Goal: Information Seeking & Learning: Check status

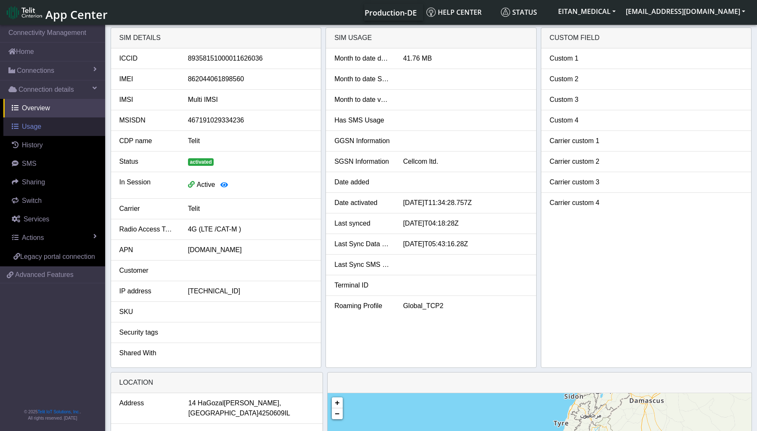
click at [38, 131] on link "Usage" at bounding box center [54, 126] width 102 height 19
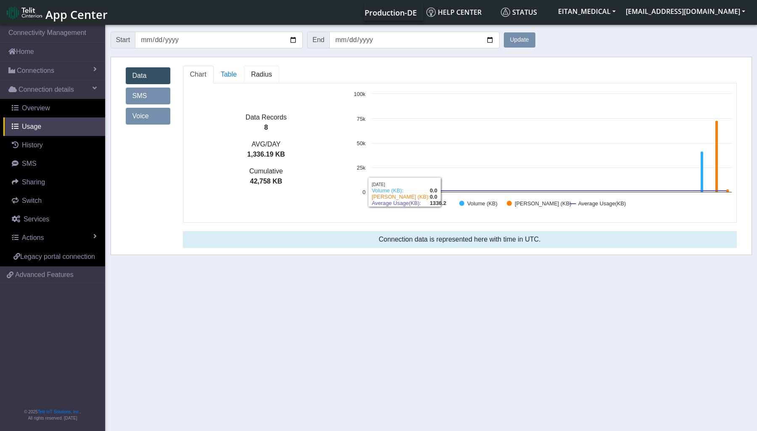
click at [244, 77] on link "Radius" at bounding box center [229, 75] width 30 height 18
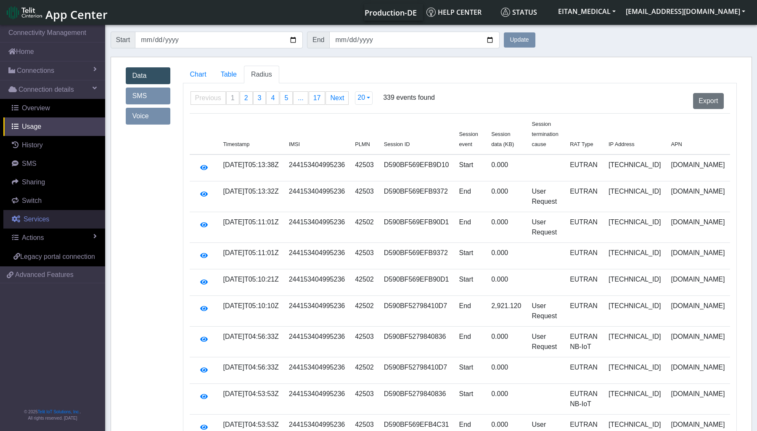
click at [40, 221] on span "Services" at bounding box center [37, 218] width 26 height 7
select select "2: 6"
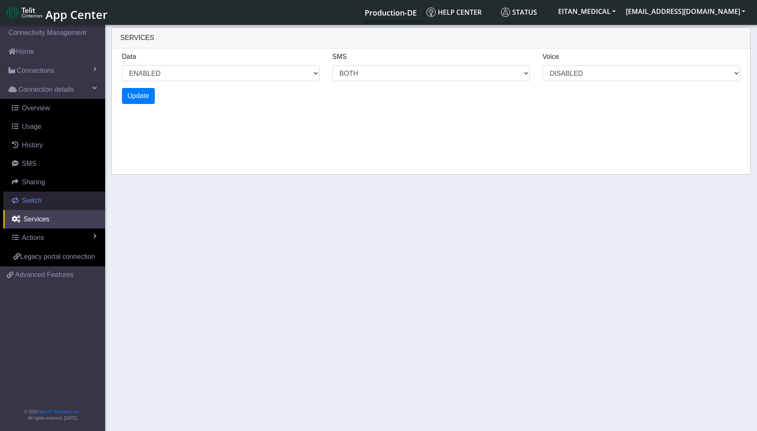
click at [41, 198] on link "Switch" at bounding box center [54, 200] width 102 height 19
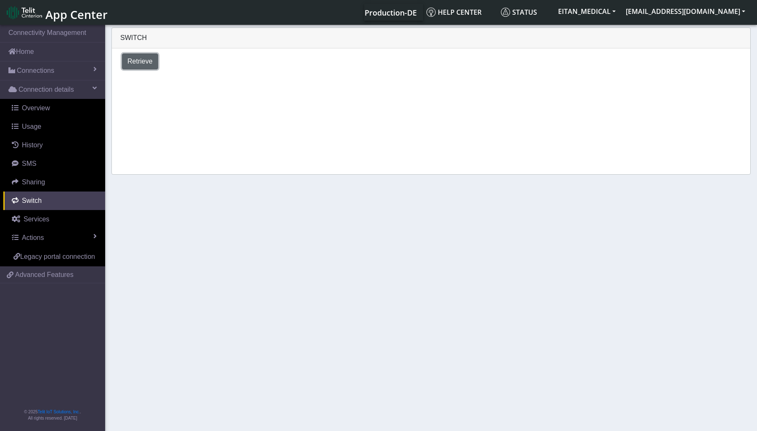
click at [134, 66] on button "Retrieve" at bounding box center [140, 61] width 36 height 16
select select "Israel"
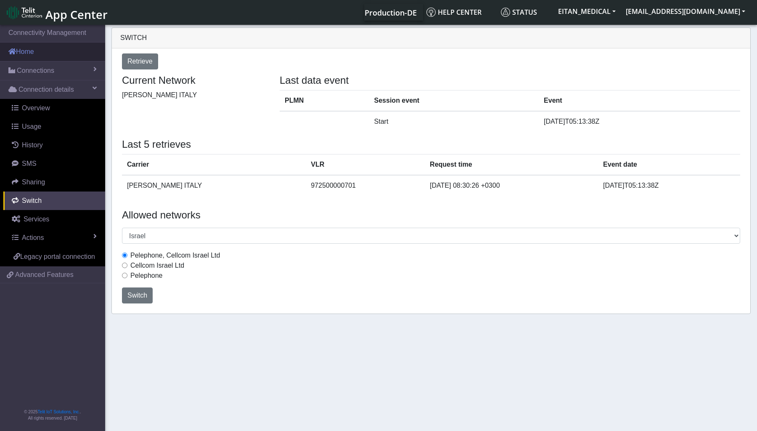
click at [30, 54] on link "Home" at bounding box center [52, 51] width 105 height 19
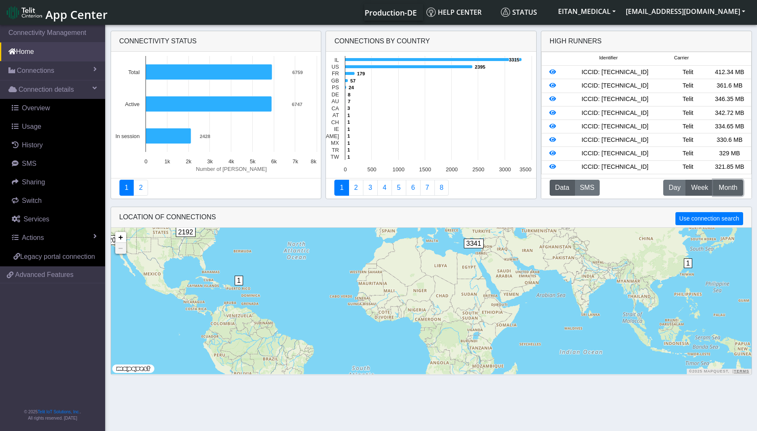
click at [725, 185] on span "Month" at bounding box center [728, 188] width 19 height 10
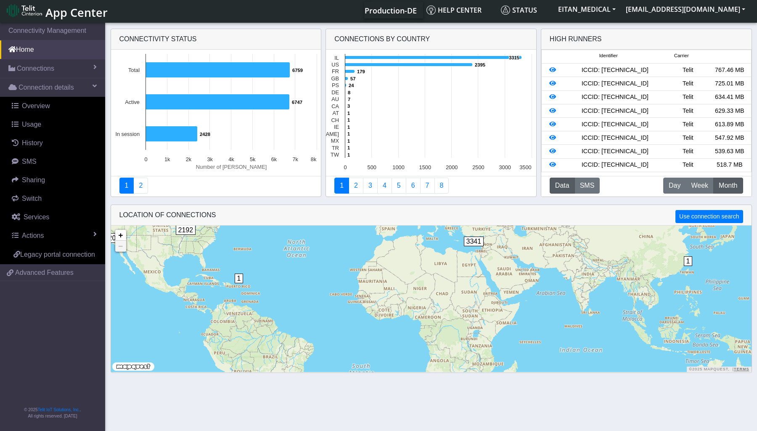
scroll to position [3, 0]
click at [675, 185] on span "Day" at bounding box center [675, 185] width 12 height 10
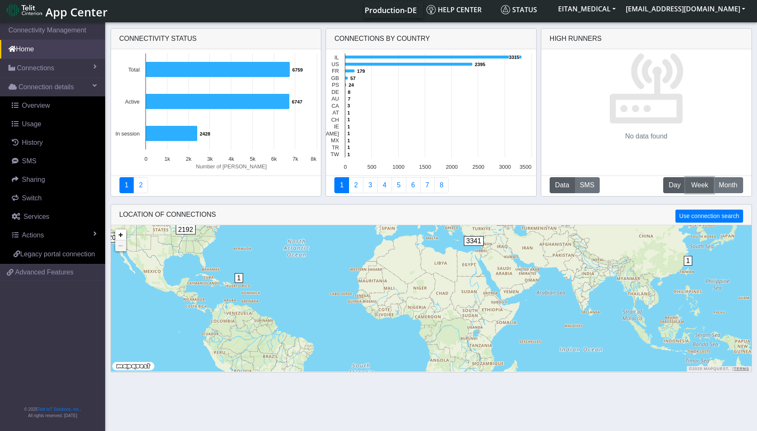
click at [696, 186] on span "Week" at bounding box center [699, 185] width 17 height 10
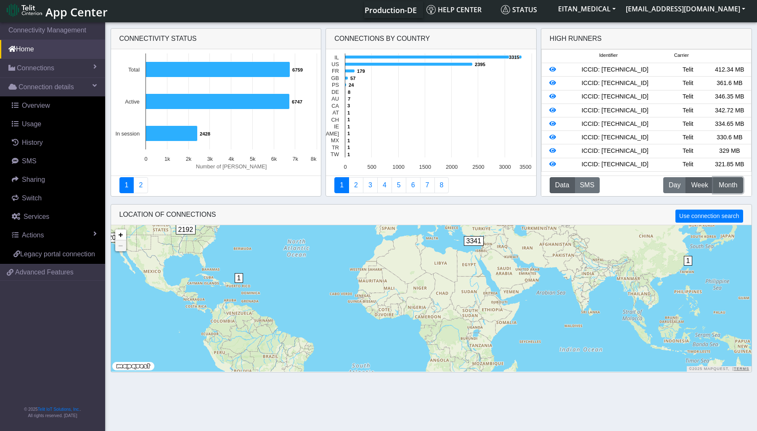
click at [727, 186] on span "Month" at bounding box center [728, 185] width 19 height 10
click at [553, 85] on icon at bounding box center [552, 83] width 7 height 6
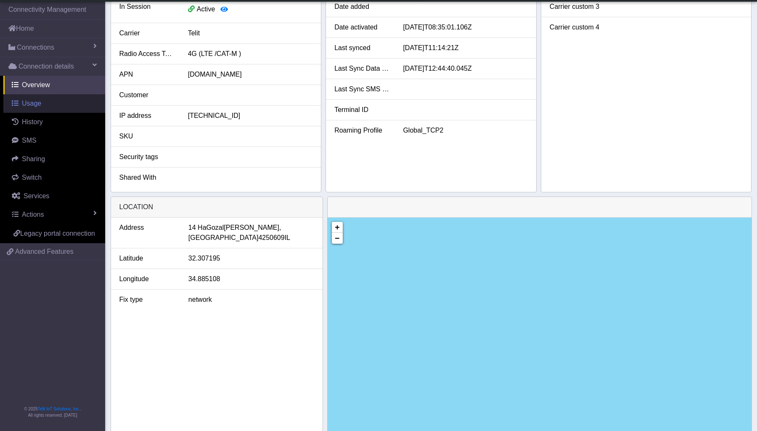
scroll to position [98, 0]
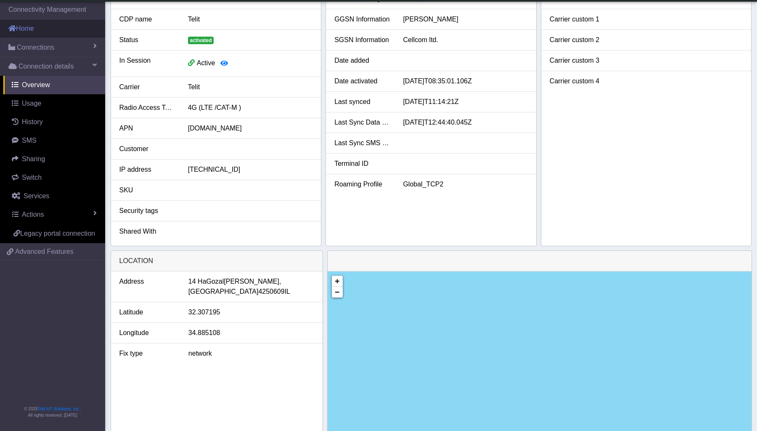
click at [32, 32] on link "Home" at bounding box center [52, 28] width 105 height 19
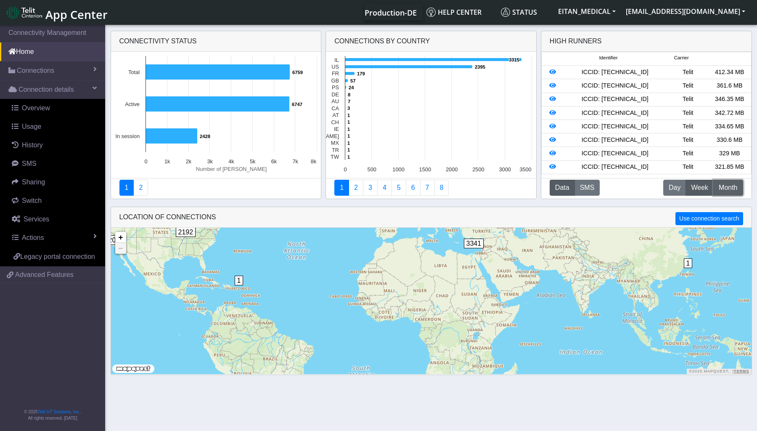
click at [723, 190] on span "Month" at bounding box center [728, 188] width 19 height 10
click at [550, 72] on icon at bounding box center [552, 72] width 7 height 6
click at [568, 39] on div "High Runners" at bounding box center [576, 41] width 52 height 10
click at [34, 77] on link "Connections" at bounding box center [52, 70] width 105 height 19
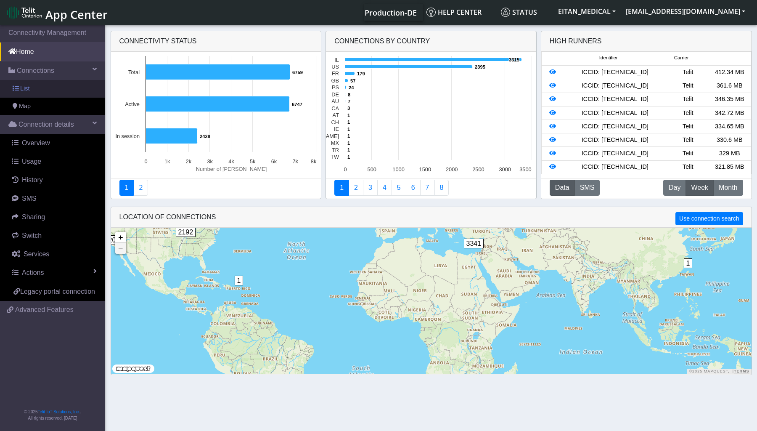
click at [34, 86] on link "List" at bounding box center [52, 89] width 105 height 18
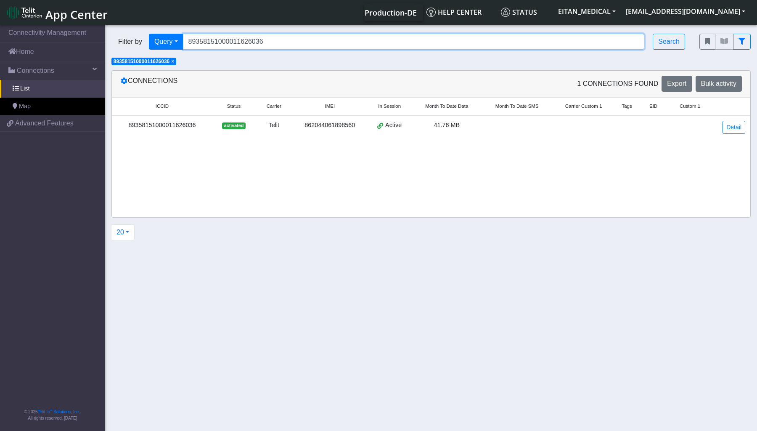
click at [298, 48] on input "89358151000011626036" at bounding box center [414, 42] width 462 height 16
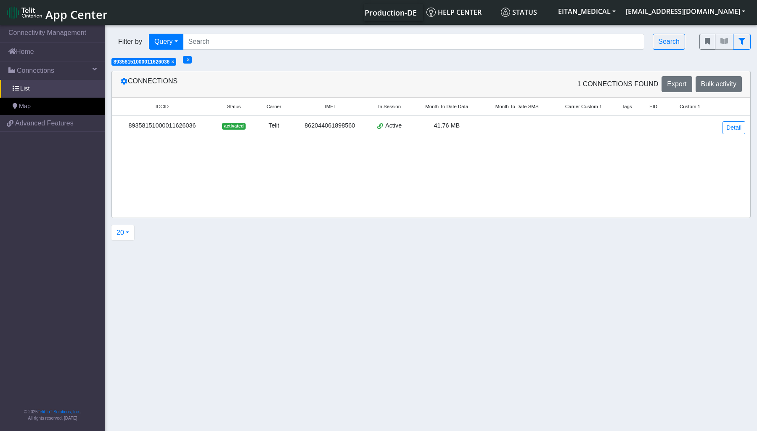
click at [169, 60] on span "89358151000011626036" at bounding box center [142, 62] width 56 height 6
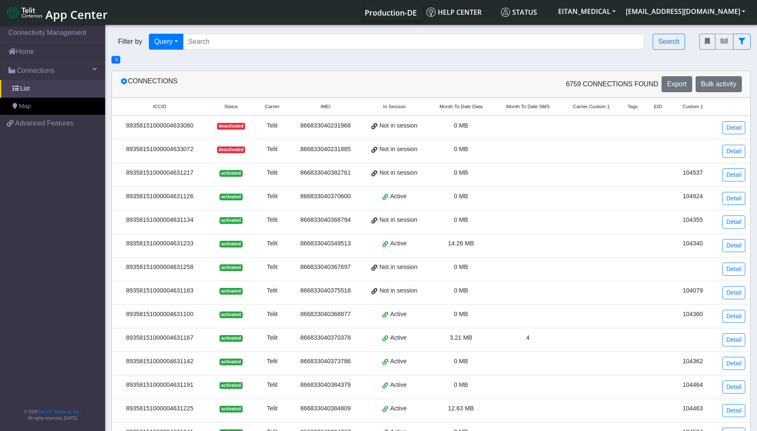
click at [446, 108] on span "Month To Date Data" at bounding box center [460, 106] width 43 height 7
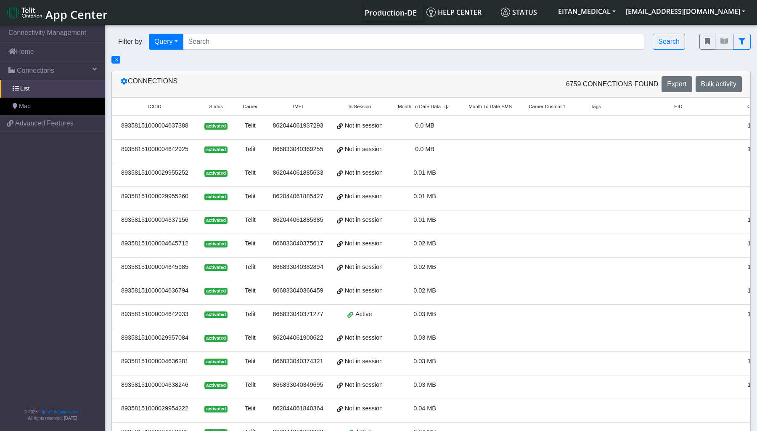
click at [426, 103] on span "Month To Date Data" at bounding box center [419, 106] width 43 height 7
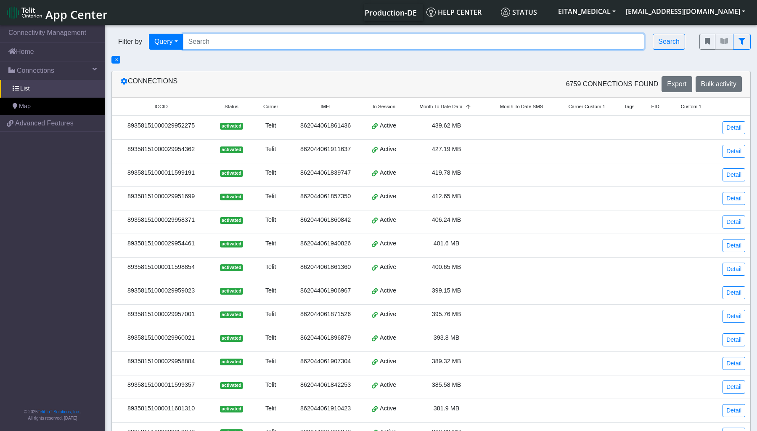
click at [325, 48] on input "Search..." at bounding box center [414, 42] width 462 height 16
paste input "89358151000011626036"
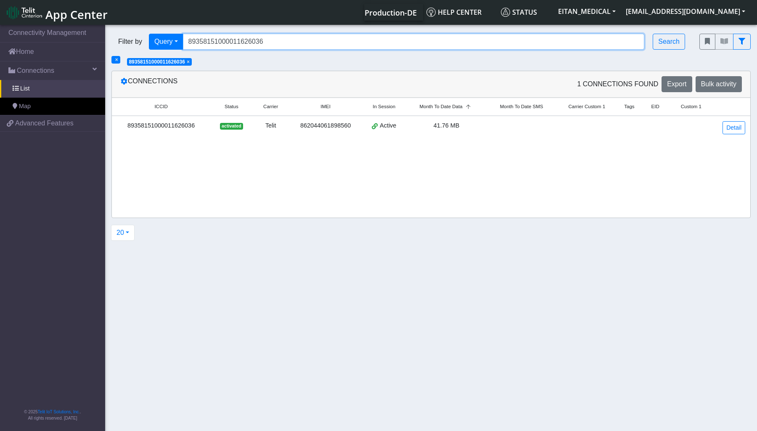
click at [232, 43] on input "89358151000011626036" at bounding box center [414, 42] width 462 height 16
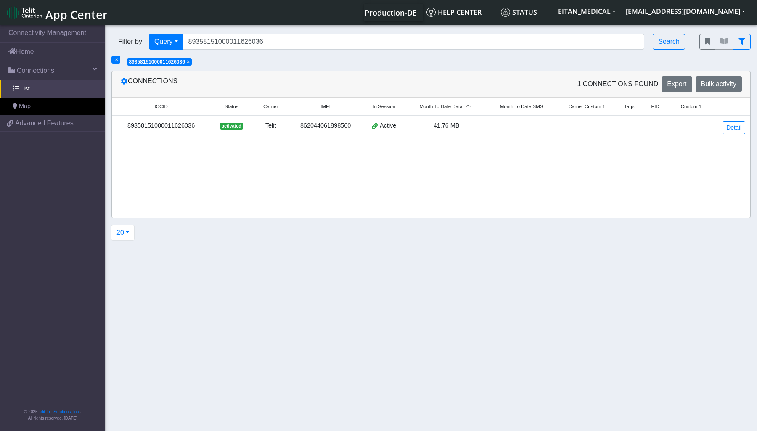
click at [190, 62] on span "×" at bounding box center [188, 62] width 3 height 6
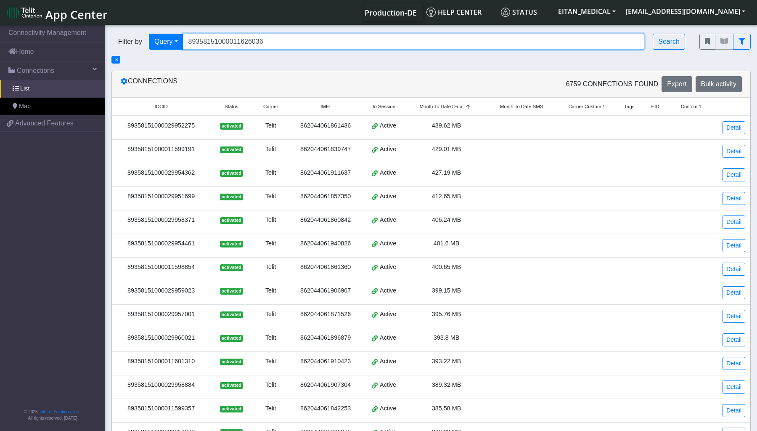
click at [209, 44] on input "89358151000011626036" at bounding box center [414, 42] width 462 height 16
paste input "5012"
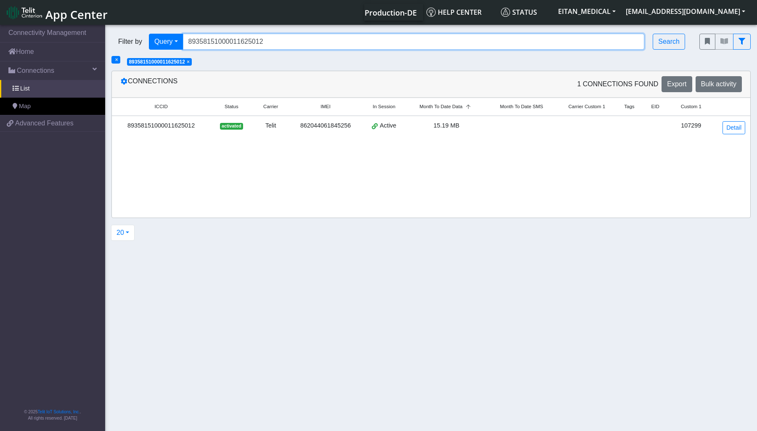
click at [265, 40] on input "89358151000011625012" at bounding box center [414, 42] width 462 height 16
paste input "89358151000011624684"
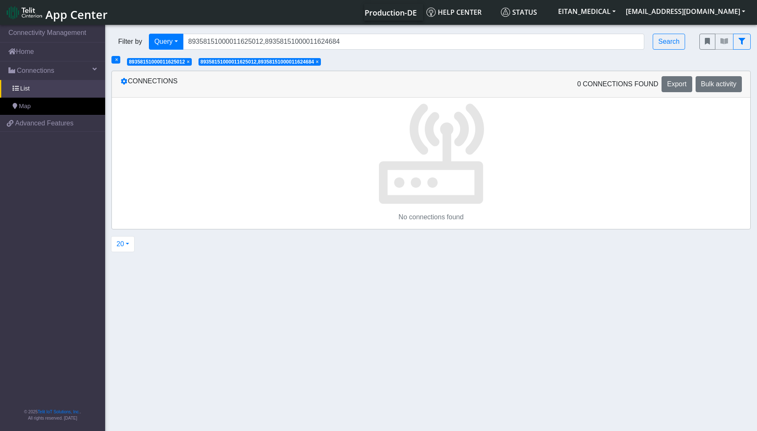
click at [319, 61] on span "×" at bounding box center [317, 62] width 3 height 6
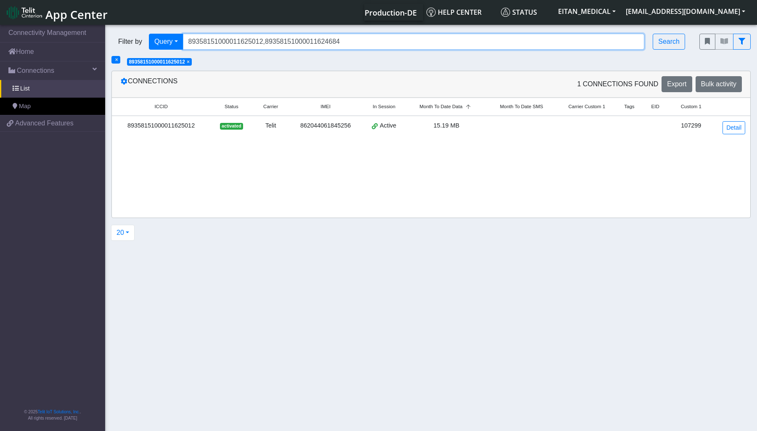
click at [262, 43] on input "89358151000011625012,89358151000011624684" at bounding box center [414, 42] width 462 height 16
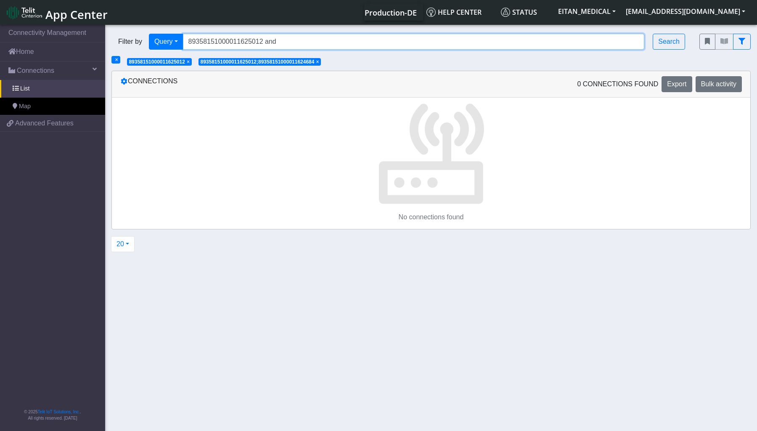
paste input "89358151000011624684"
click at [270, 47] on input "89358151000011625012 and 89358151000011624684" at bounding box center [414, 42] width 462 height 16
type input "89358151000011625012 or 89358151000011624684"
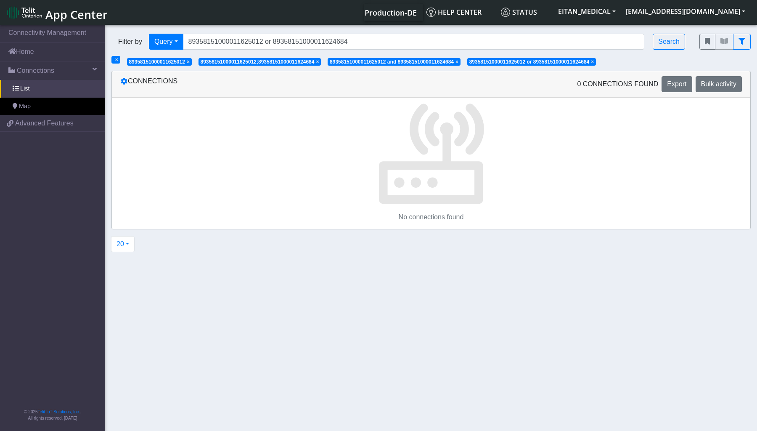
click at [458, 62] on span "×" at bounding box center [456, 62] width 3 height 6
click at [319, 59] on span "×" at bounding box center [317, 62] width 3 height 6
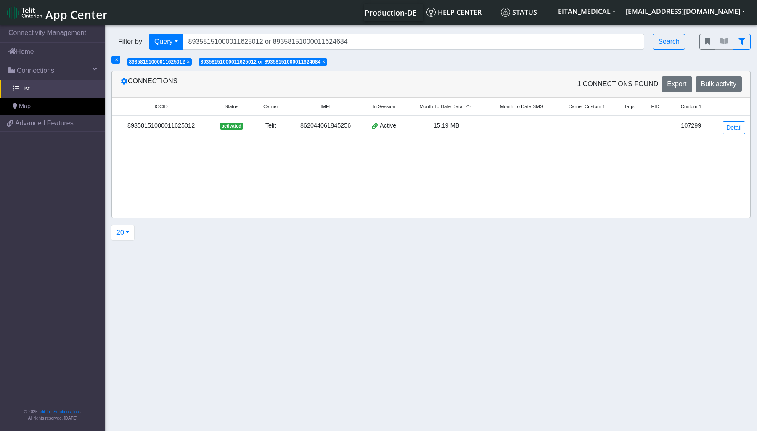
click at [190, 61] on span "×" at bounding box center [188, 62] width 3 height 6
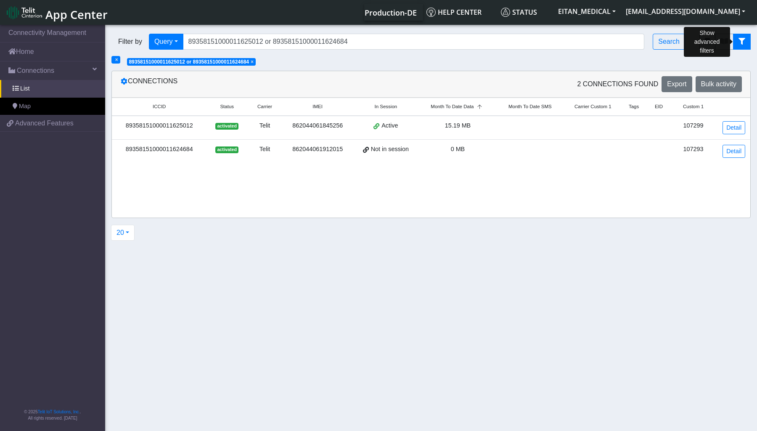
click at [738, 45] on button "fitlers menu" at bounding box center [742, 42] width 18 height 16
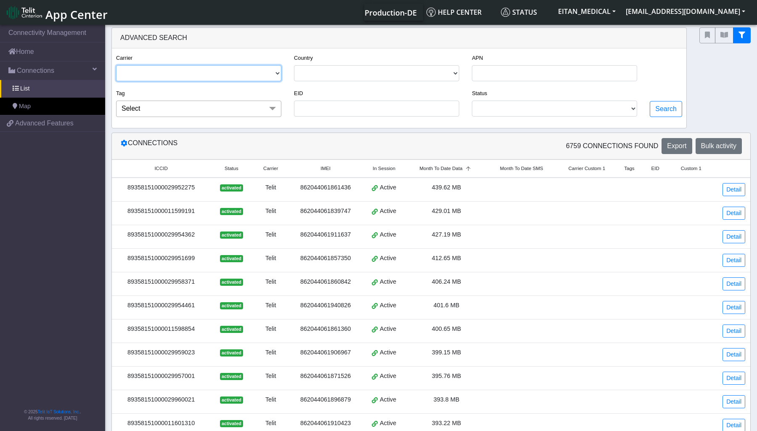
click at [277, 77] on select "TELIT" at bounding box center [198, 73] width 165 height 16
click at [714, 94] on div at bounding box center [725, 77] width 64 height 101
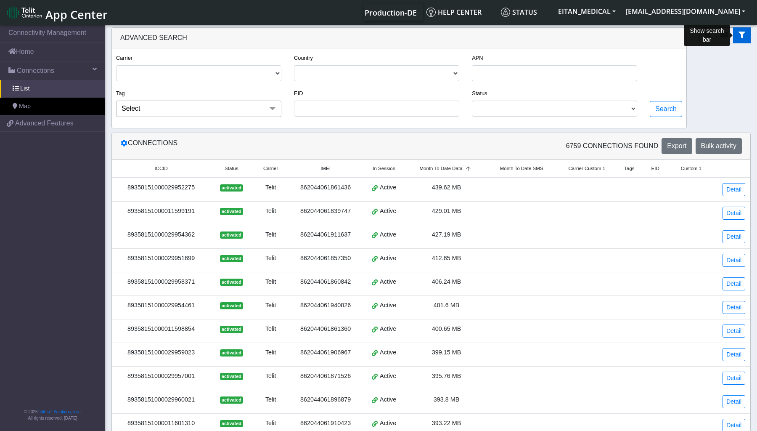
click at [743, 34] on icon "fitlers menu" at bounding box center [741, 35] width 7 height 7
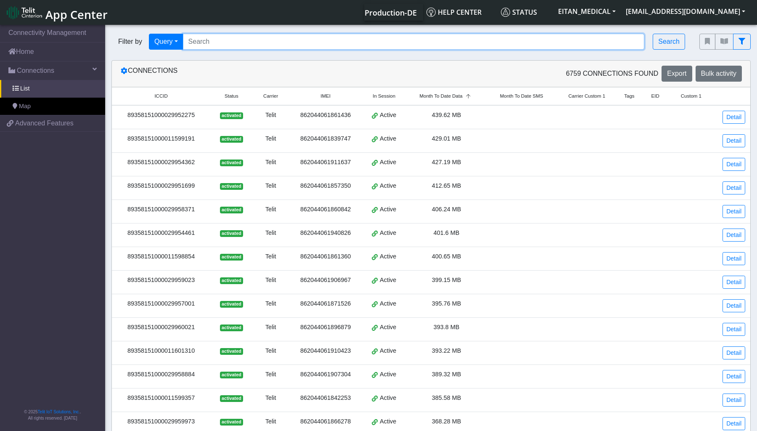
click at [280, 44] on input "Search..." at bounding box center [414, 42] width 462 height 16
click at [272, 43] on input "89358151000011618546" at bounding box center [414, 42] width 462 height 16
paste input "25012"
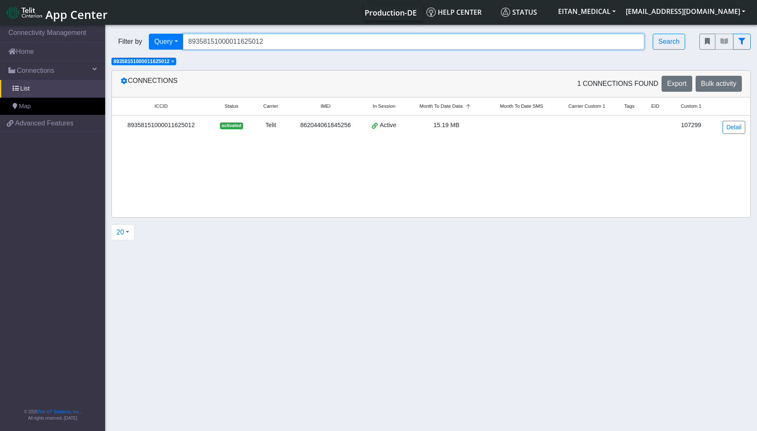
click at [246, 40] on input "89358151000011625012" at bounding box center [414, 42] width 462 height 16
paste input "or 89358151000011624684 or 89358151000004660802 or 89358151000004655687 or 8935…"
paste input "Search..."
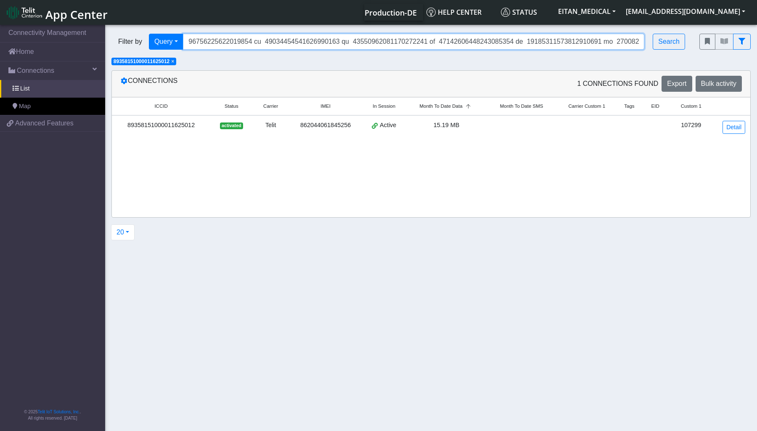
click at [634, 44] on input "Search..." at bounding box center [414, 42] width 462 height 16
type input "89358151000011625012 or 89358151000011624684 or 89358151000004660802 or 8935815…"
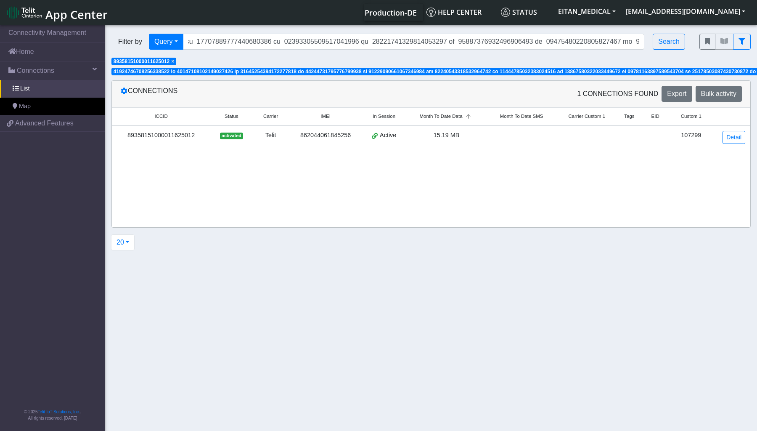
click at [174, 63] on span "×" at bounding box center [172, 61] width 3 height 6
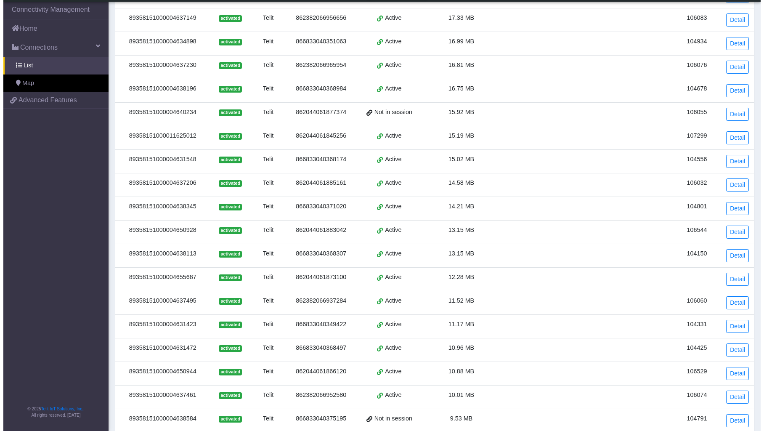
scroll to position [0, 0]
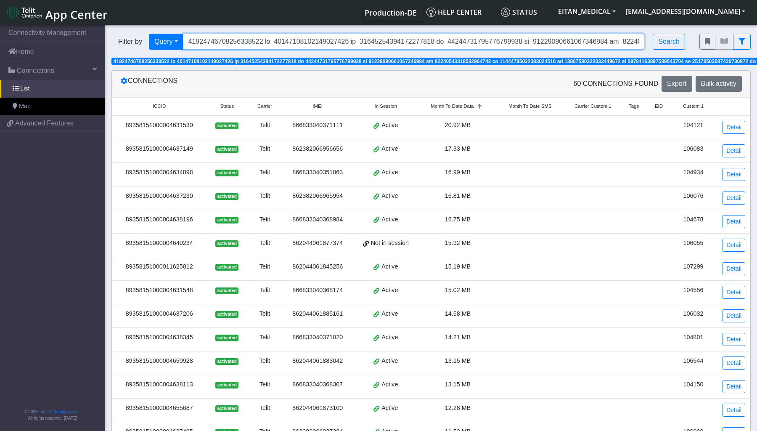
click at [383, 40] on input "Search..." at bounding box center [414, 42] width 462 height 16
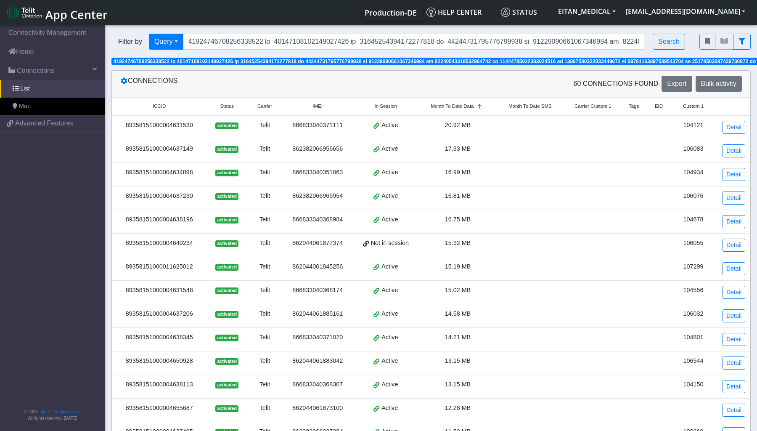
click at [177, 87] on div "Connections" at bounding box center [272, 84] width 317 height 16
click at [124, 82] on icon at bounding box center [124, 80] width 7 height 7
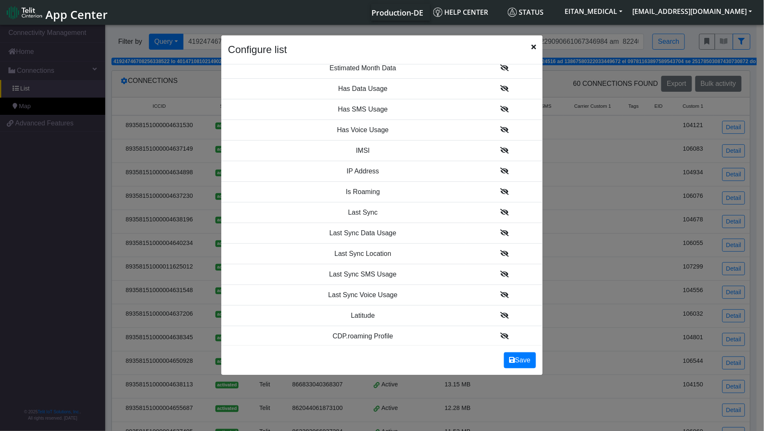
scroll to position [949, 0]
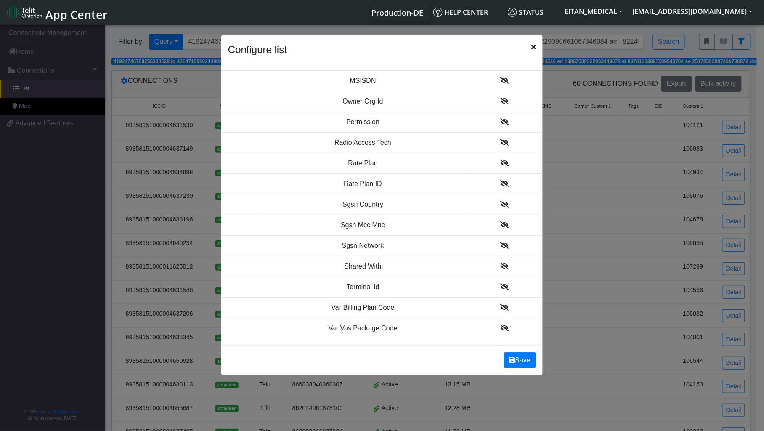
click at [500, 225] on icon at bounding box center [504, 224] width 8 height 7
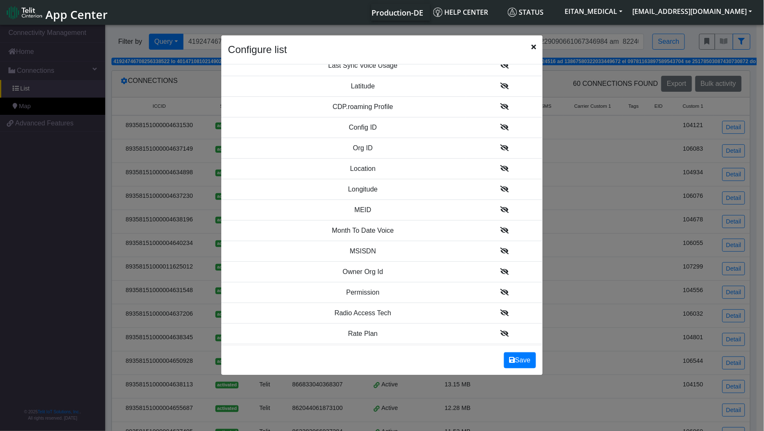
scroll to position [763, 0]
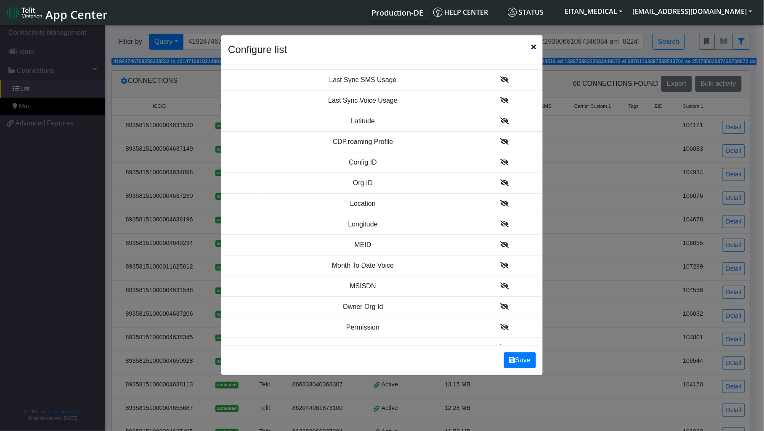
click at [500, 205] on icon at bounding box center [504, 203] width 8 height 7
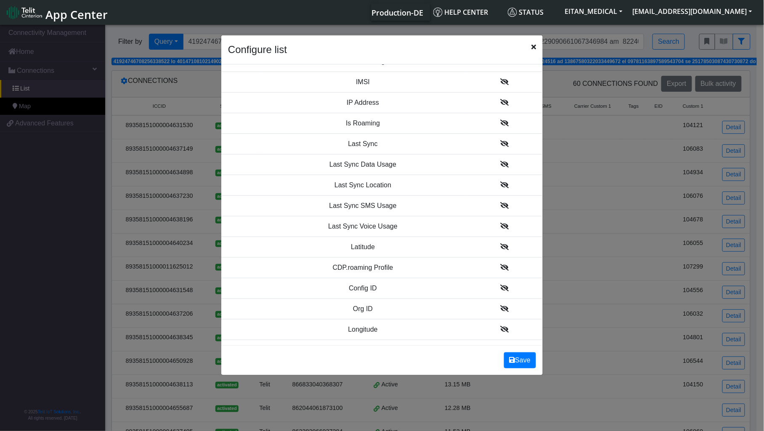
scroll to position [644, 0]
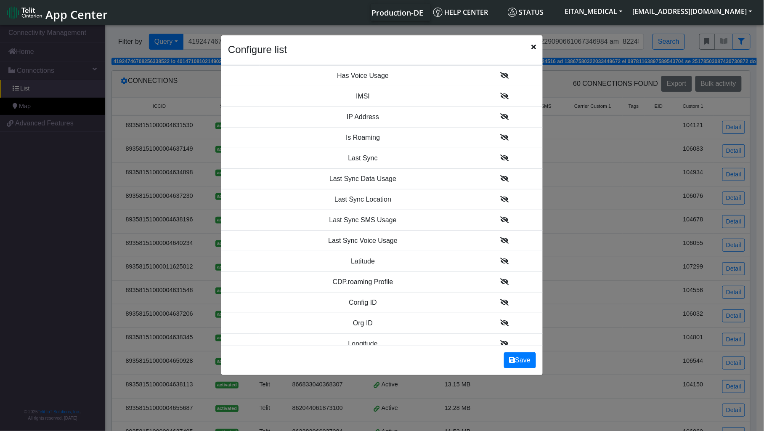
click at [500, 161] on icon at bounding box center [504, 157] width 8 height 7
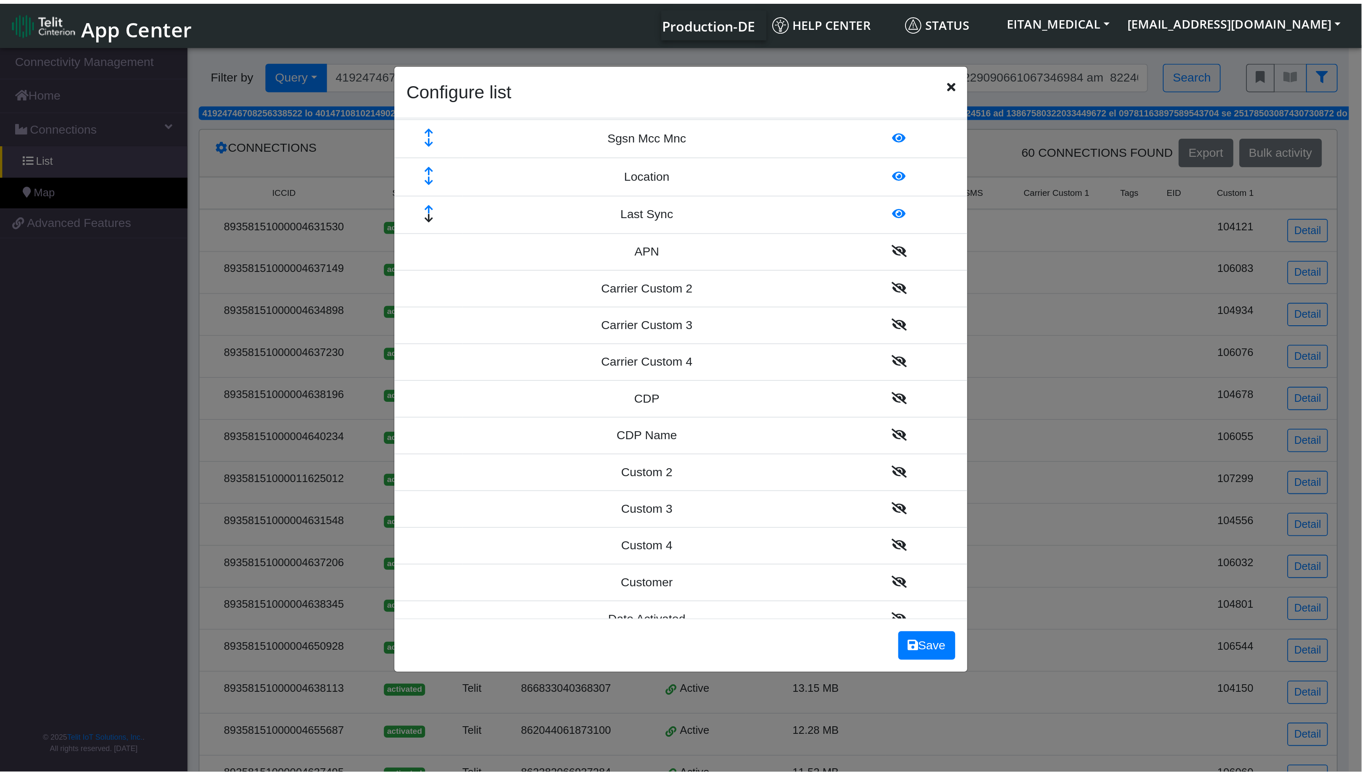
scroll to position [245, 0]
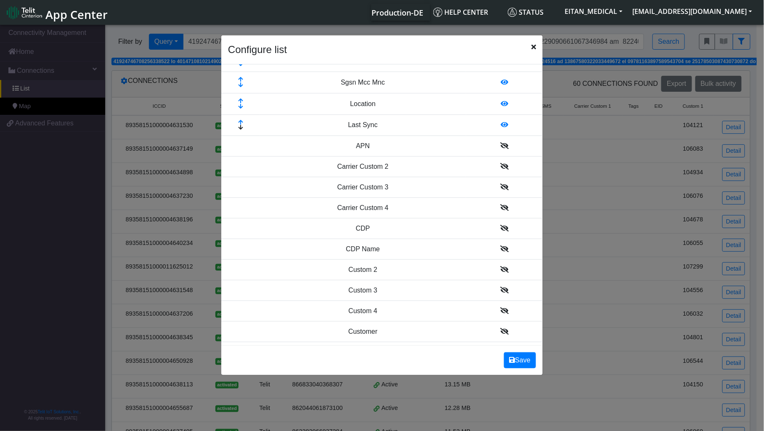
click at [500, 169] on icon at bounding box center [504, 166] width 8 height 7
click at [500, 189] on icon at bounding box center [504, 187] width 8 height 7
click at [500, 208] on icon at bounding box center [504, 208] width 8 height 7
click at [500, 208] on icon at bounding box center [504, 209] width 8 height 7
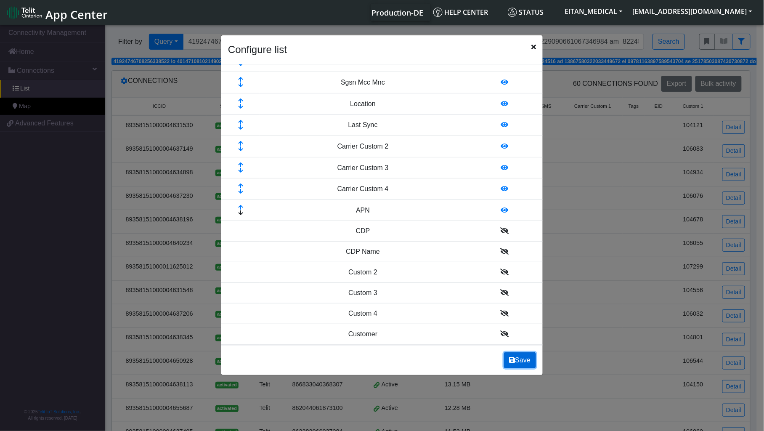
click at [520, 360] on button "Save" at bounding box center [520, 360] width 32 height 16
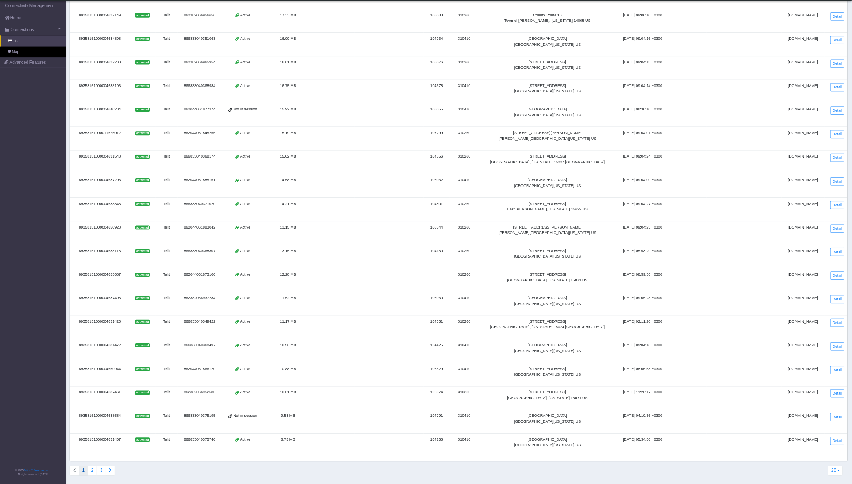
scroll to position [0, 0]
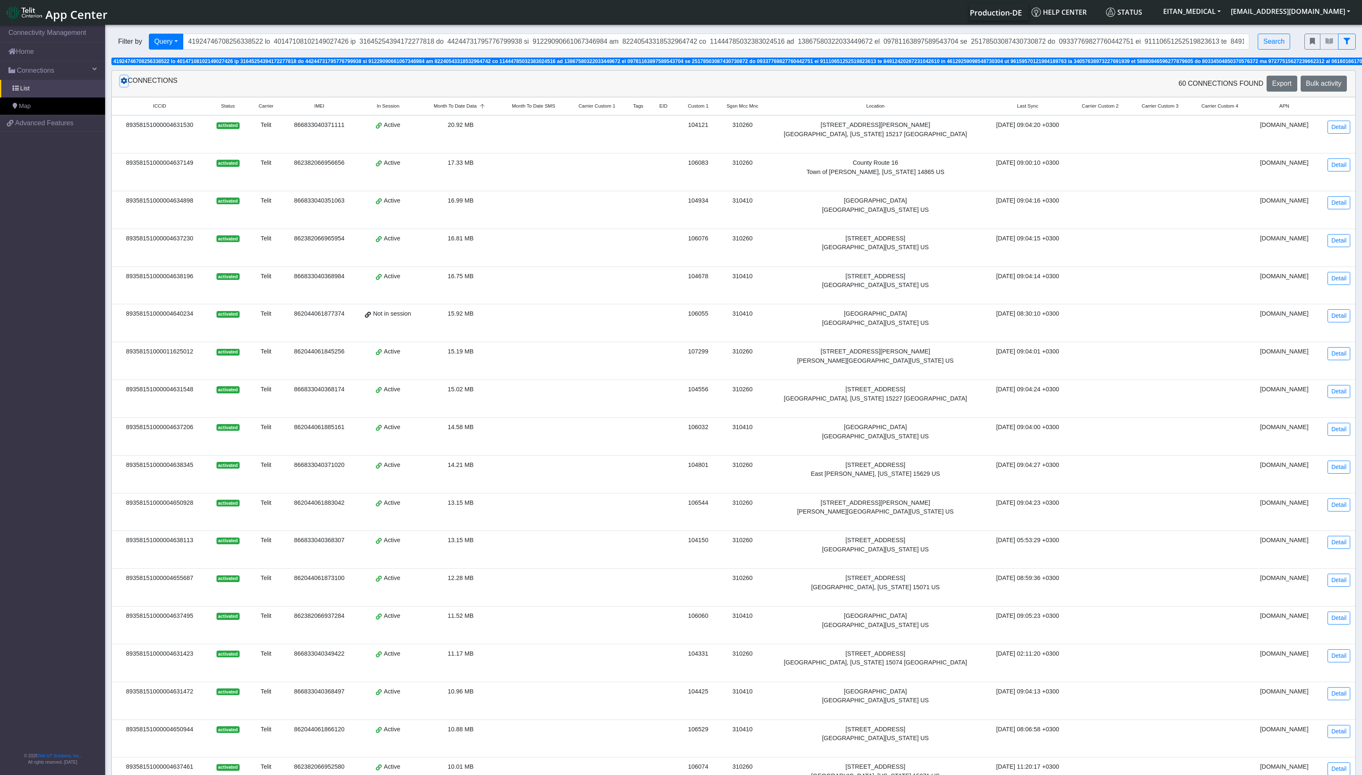
click at [125, 84] on icon at bounding box center [124, 80] width 7 height 7
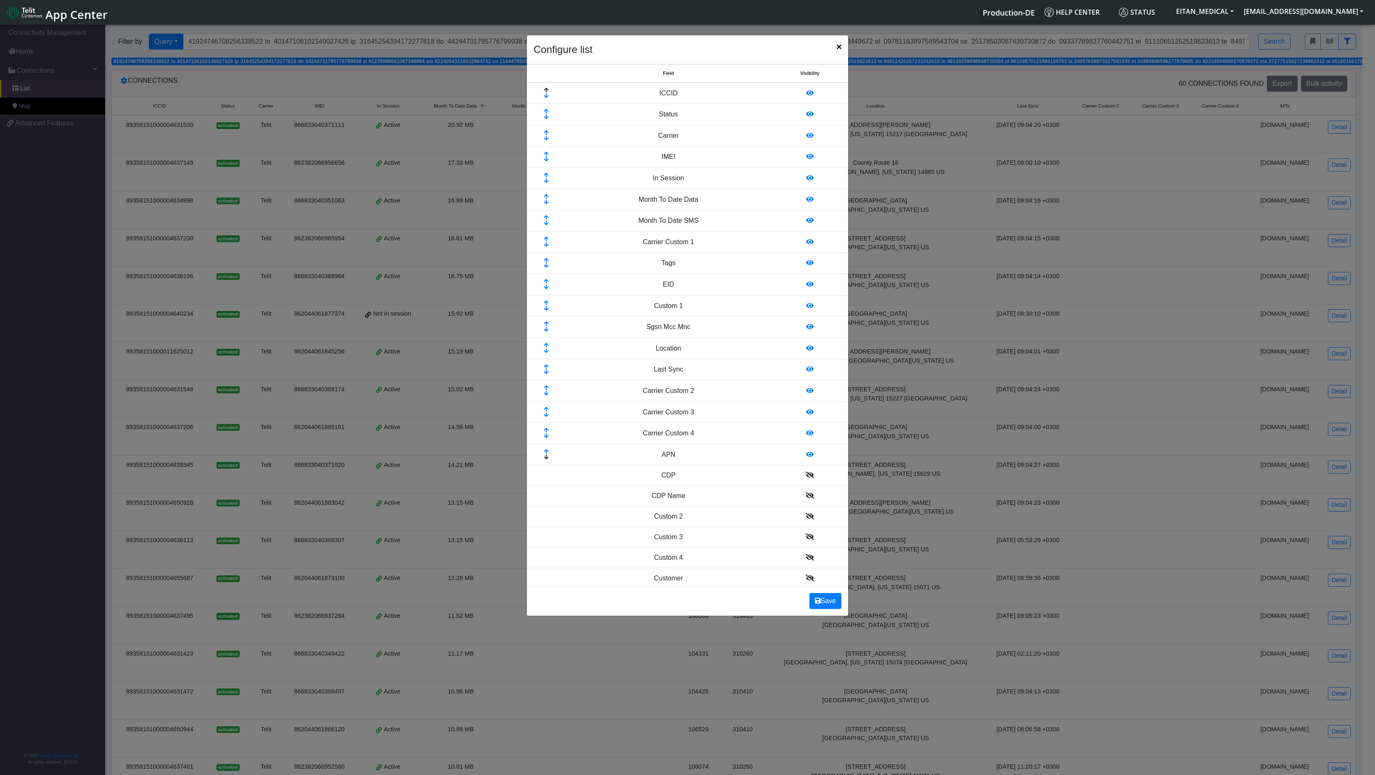
click at [757, 430] on icon at bounding box center [810, 454] width 8 height 7
click at [757, 430] on icon at bounding box center [810, 433] width 8 height 7
click at [757, 415] on icon at bounding box center [810, 412] width 8 height 7
click at [757, 394] on icon at bounding box center [810, 390] width 8 height 7
click at [757, 352] on icon at bounding box center [810, 348] width 8 height 7
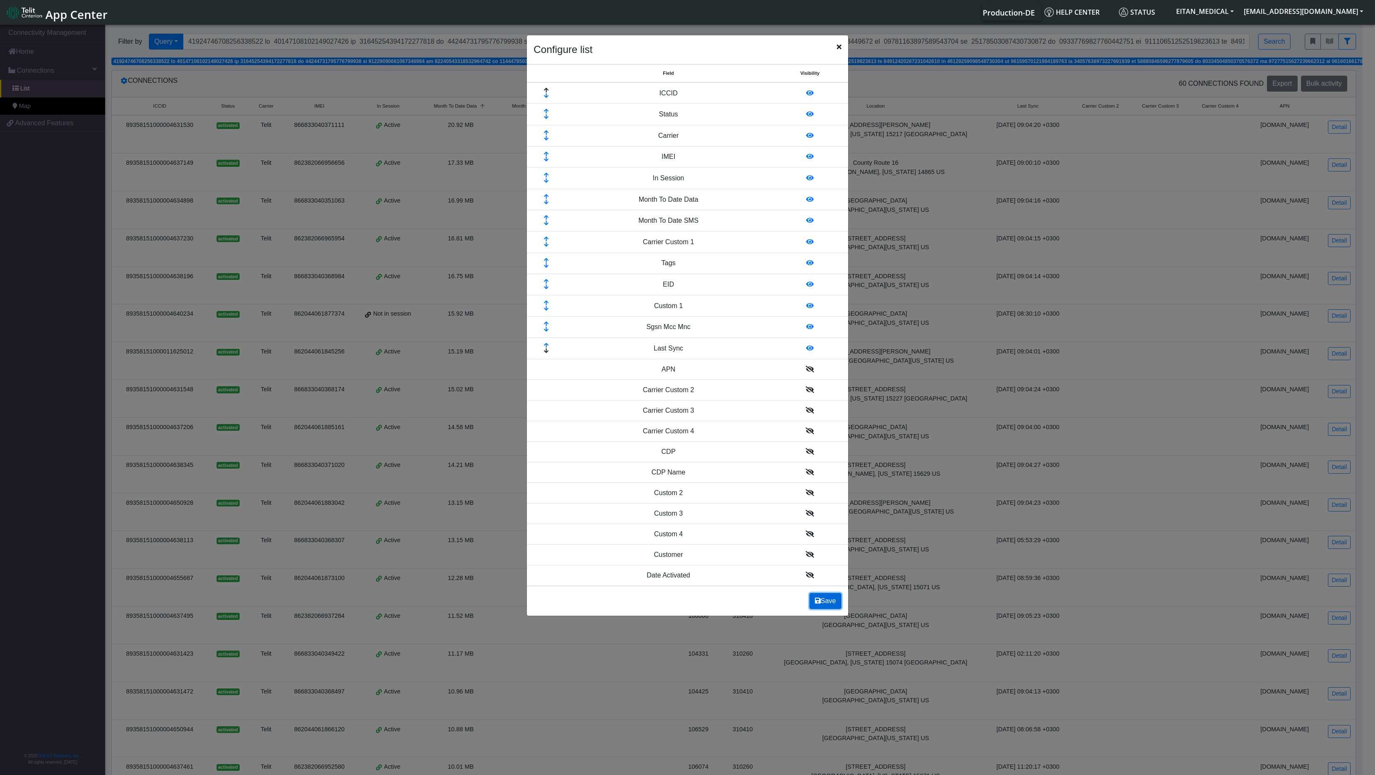
click at [757, 430] on button "Save" at bounding box center [825, 601] width 32 height 16
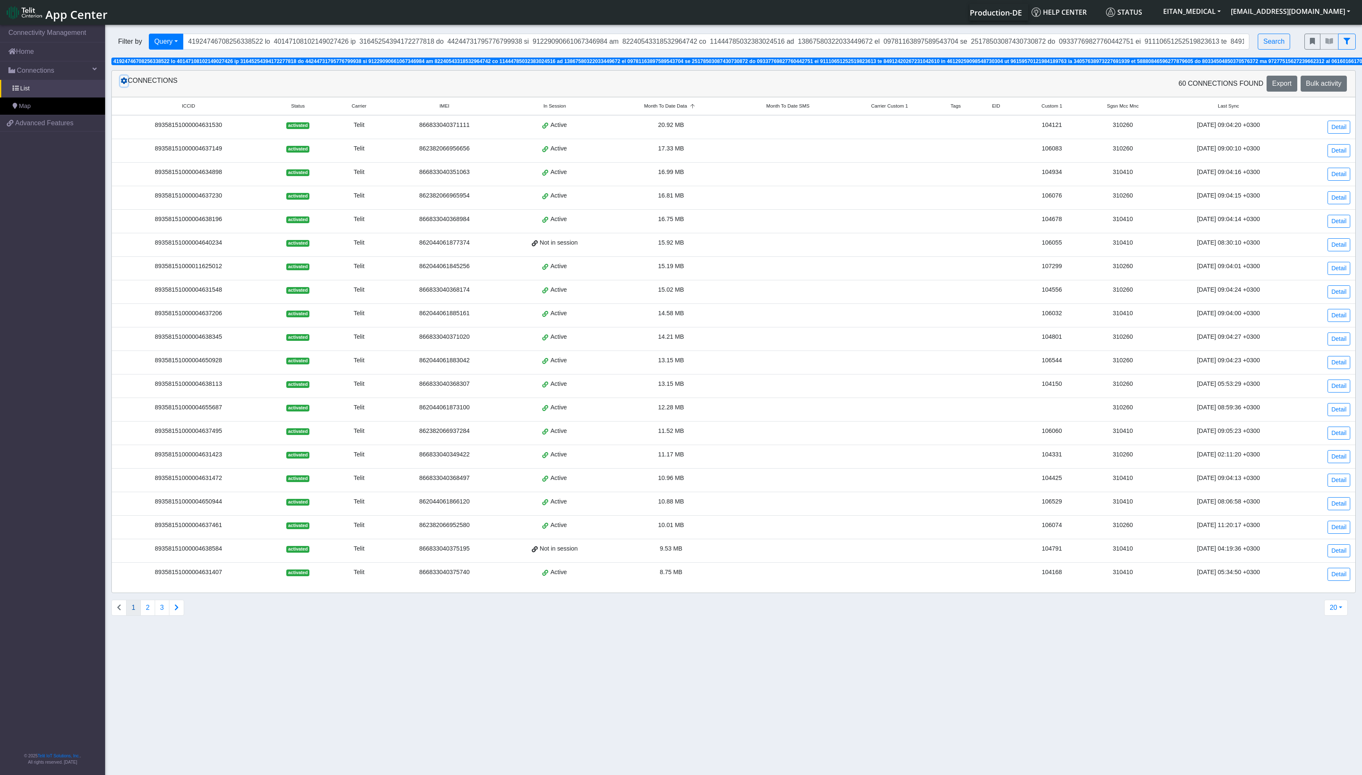
click at [124, 84] on icon at bounding box center [124, 80] width 7 height 7
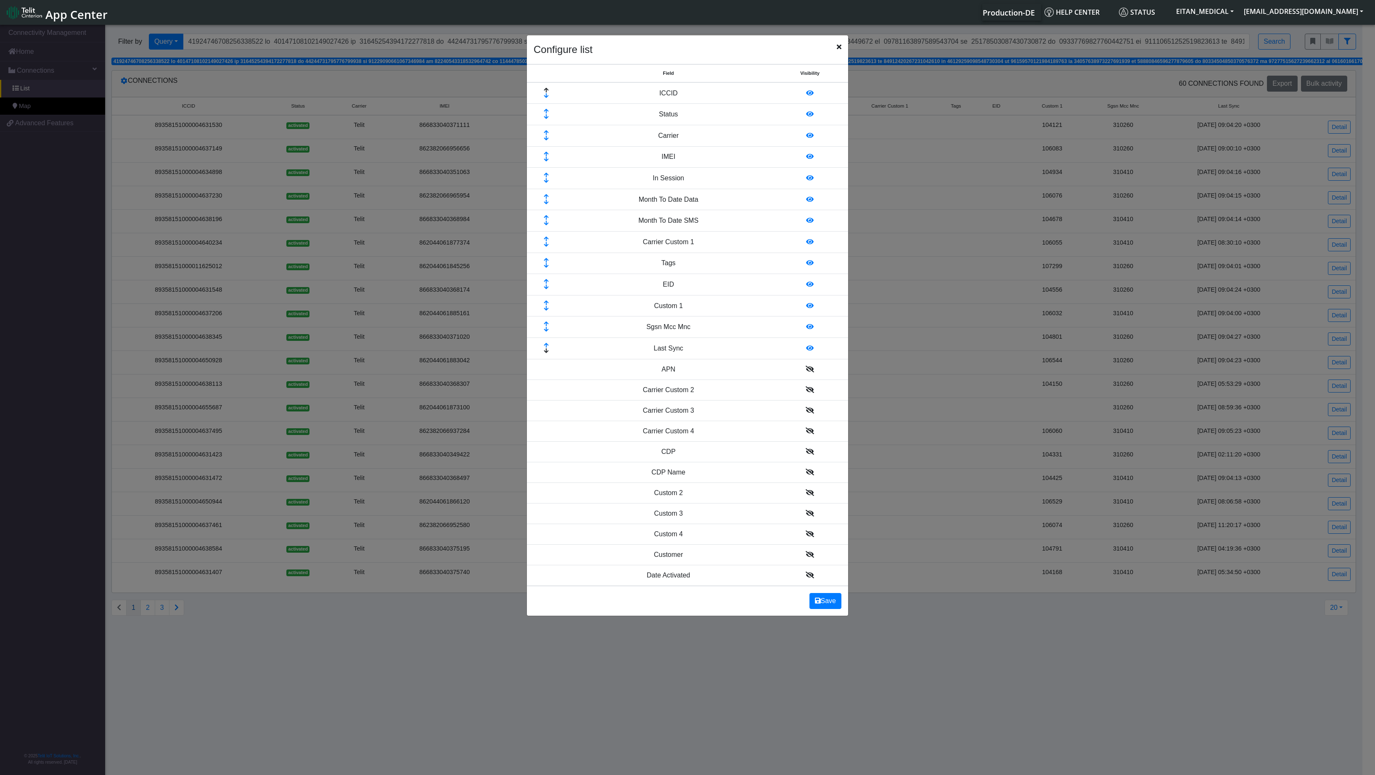
click at [757, 250] on td at bounding box center [810, 241] width 77 height 21
click at [757, 245] on icon at bounding box center [810, 241] width 8 height 7
click at [757, 430] on button "Save" at bounding box center [825, 601] width 32 height 16
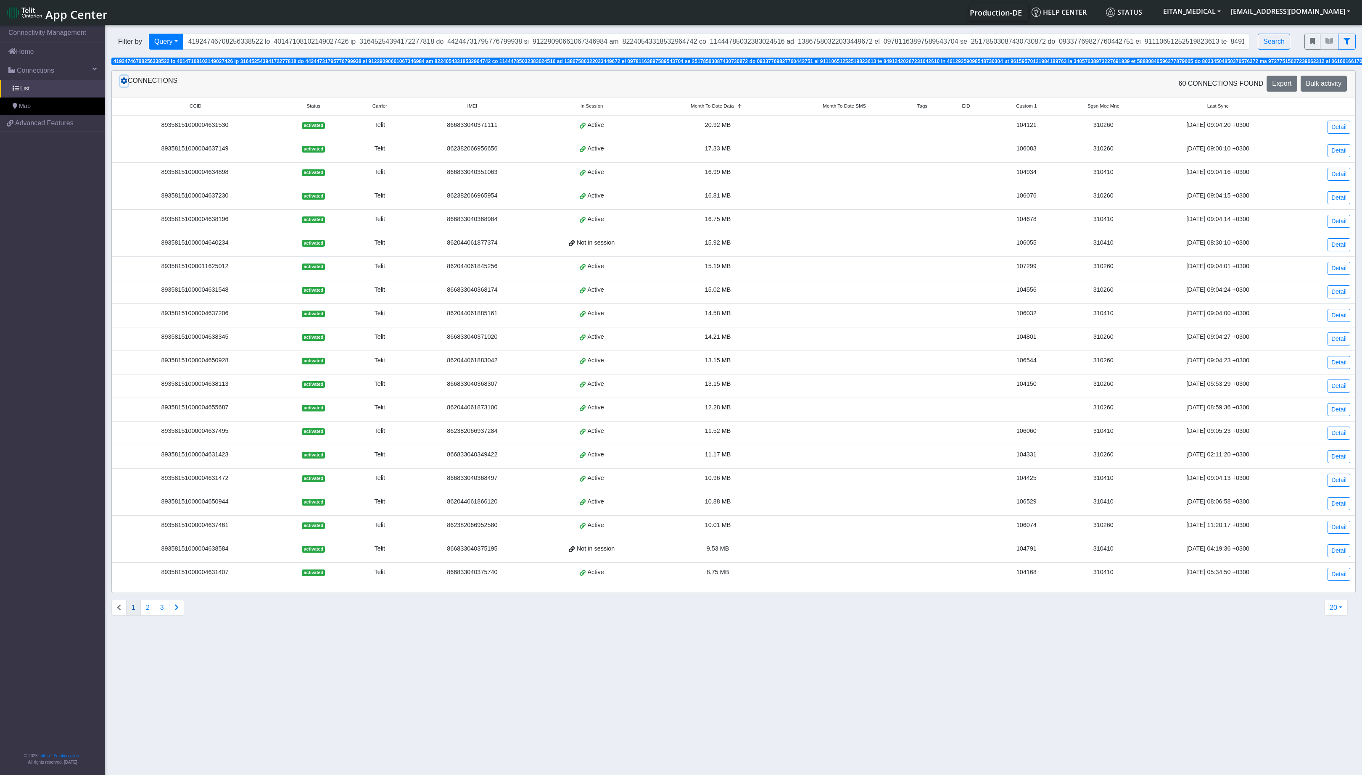
click at [126, 87] on button at bounding box center [124, 81] width 8 height 11
click at [123, 87] on button at bounding box center [124, 81] width 8 height 11
click at [124, 82] on icon at bounding box center [124, 80] width 7 height 7
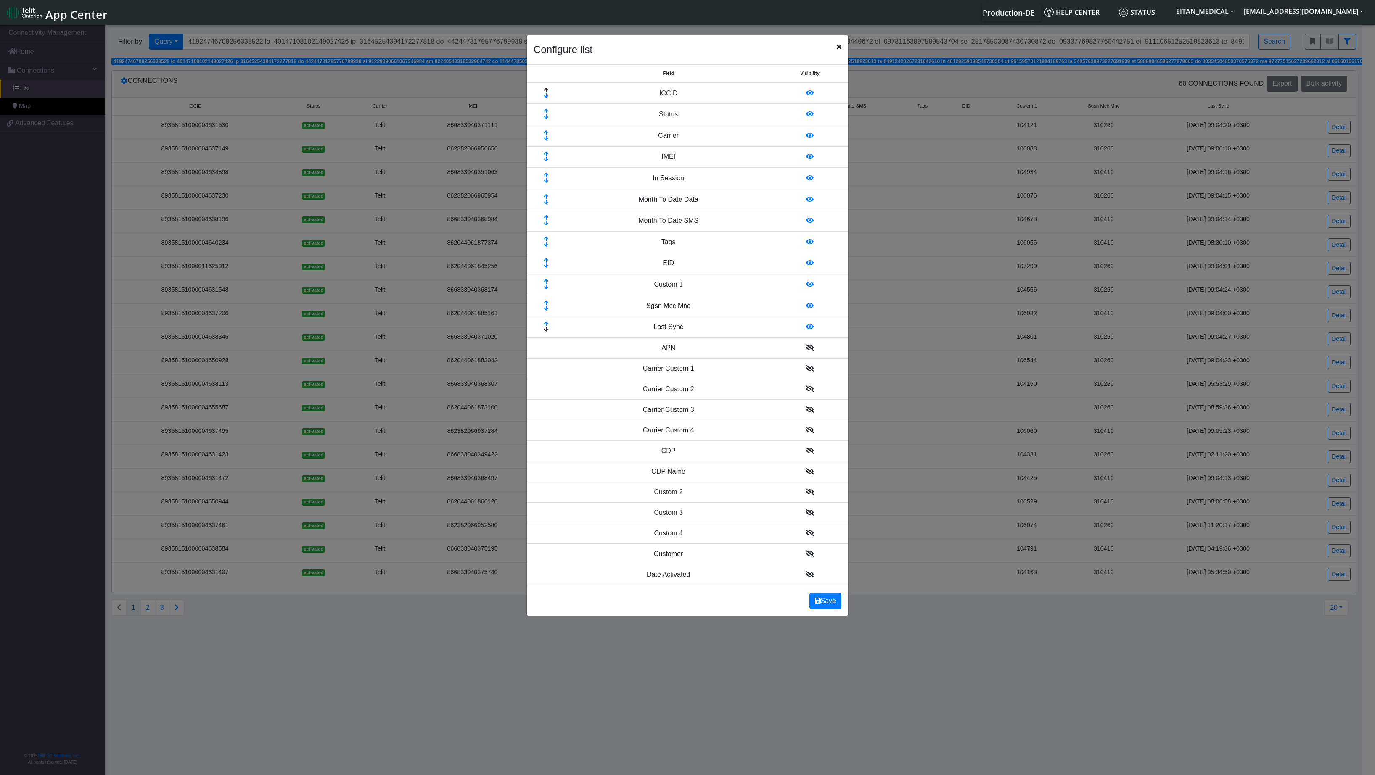
click at [757, 224] on icon at bounding box center [810, 220] width 8 height 7
click at [757, 203] on icon at bounding box center [810, 199] width 8 height 7
click at [757, 430] on button "Save" at bounding box center [825, 601] width 32 height 16
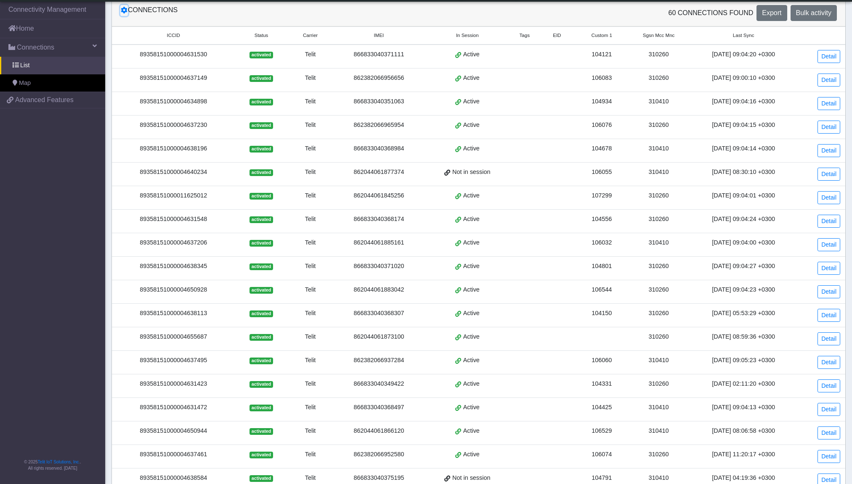
scroll to position [128, 0]
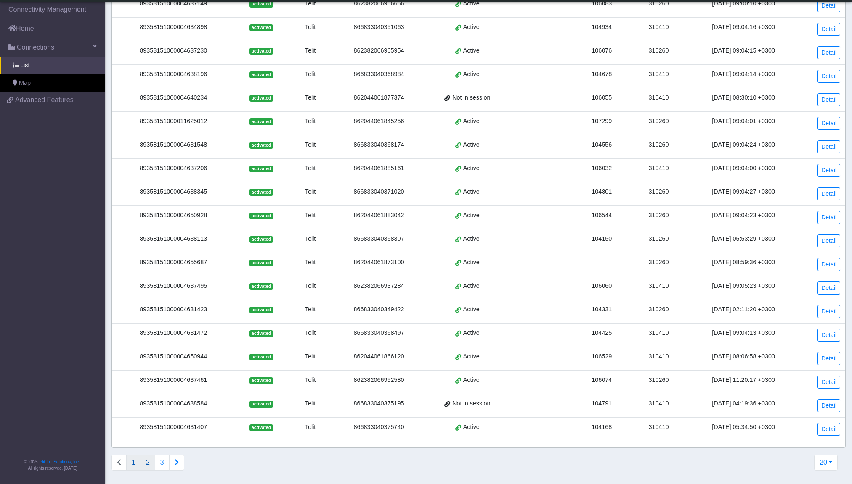
click at [148, 430] on button "2" at bounding box center [147, 463] width 15 height 16
click at [177, 430] on icon "Connections list navigation" at bounding box center [177, 462] width 4 height 7
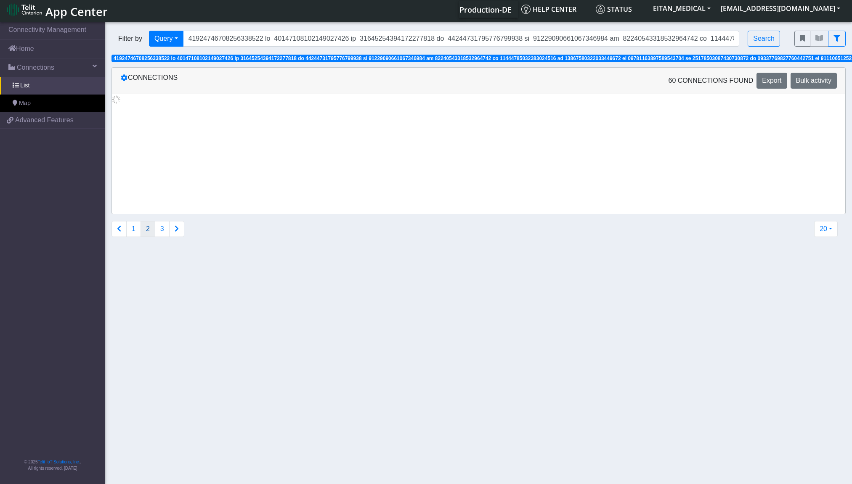
scroll to position [0, 0]
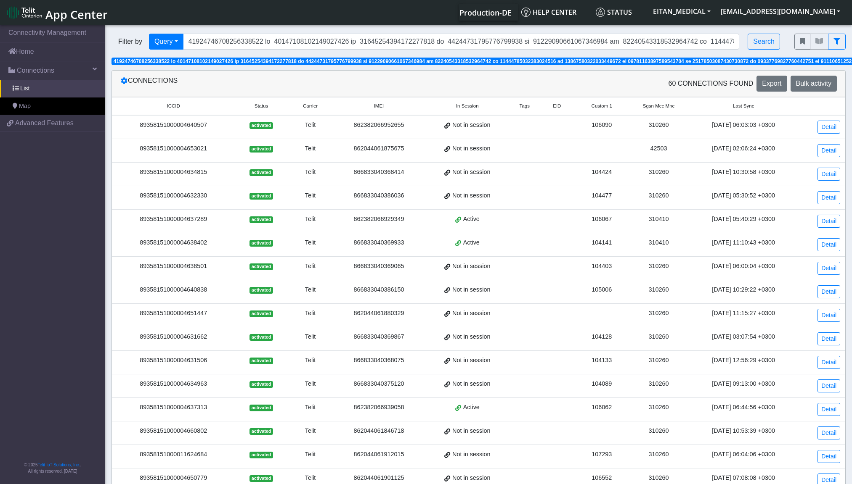
click at [643, 127] on div "310260" at bounding box center [658, 125] width 50 height 9
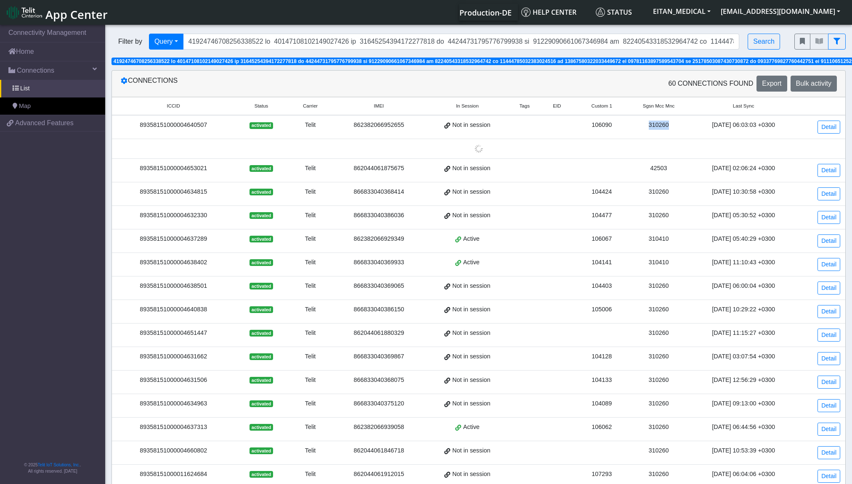
click at [643, 127] on div "310260" at bounding box center [658, 125] width 50 height 9
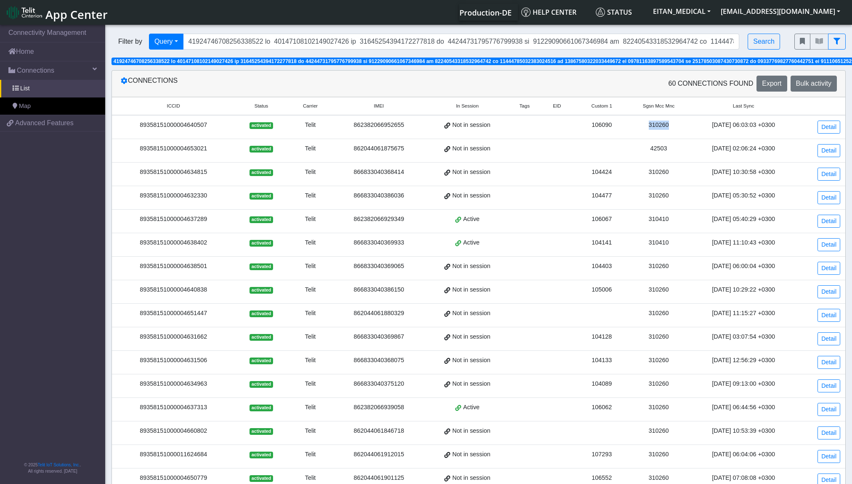
click at [643, 127] on div "310260" at bounding box center [658, 125] width 50 height 9
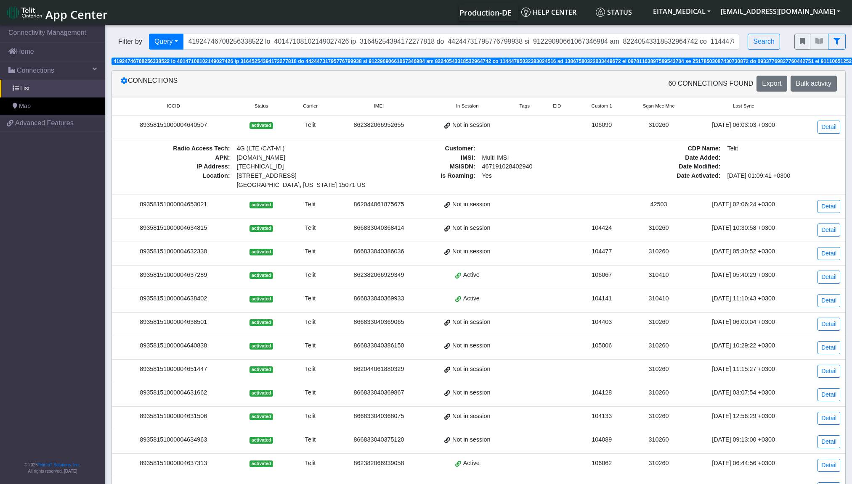
click at [639, 130] on div "310260" at bounding box center [658, 125] width 50 height 9
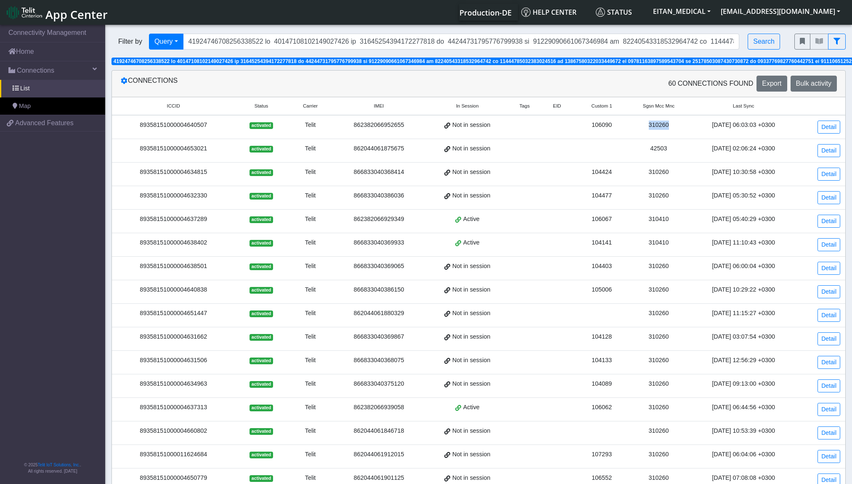
click at [639, 130] on div "310260" at bounding box center [658, 125] width 50 height 9
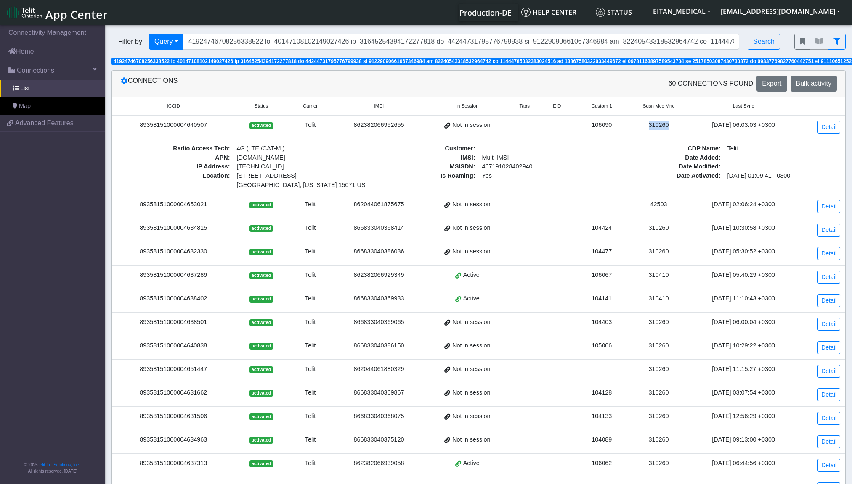
copy div "310260"
click at [643, 108] on span "Sgsn Mcc Mnc" at bounding box center [659, 106] width 32 height 7
copy span "Sgsn Mcc Mnc"
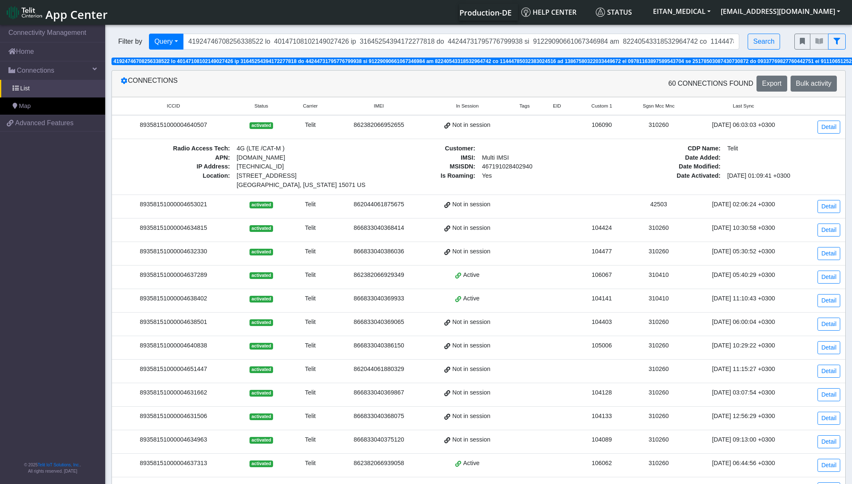
click at [648, 278] on div "310410" at bounding box center [658, 275] width 50 height 9
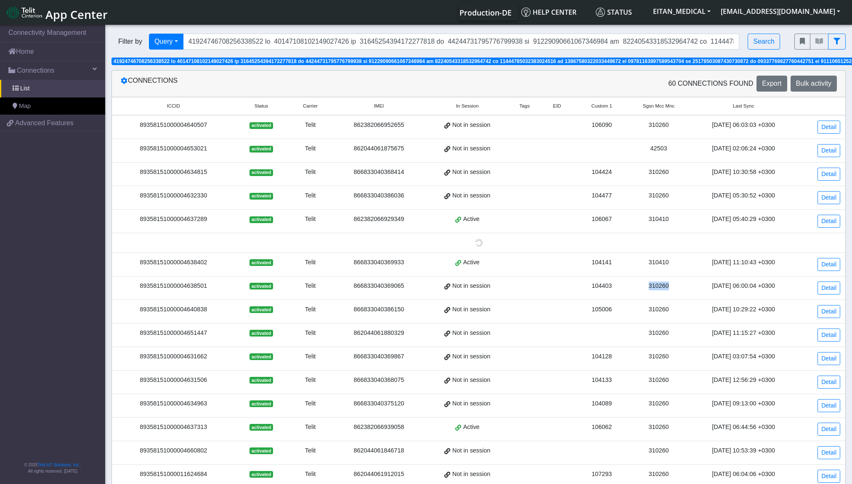
click at [648, 278] on tbody "89358151000004640507 activated Telit 862382066952655 Not in session 106090 3102…" at bounding box center [478, 360] width 733 height 491
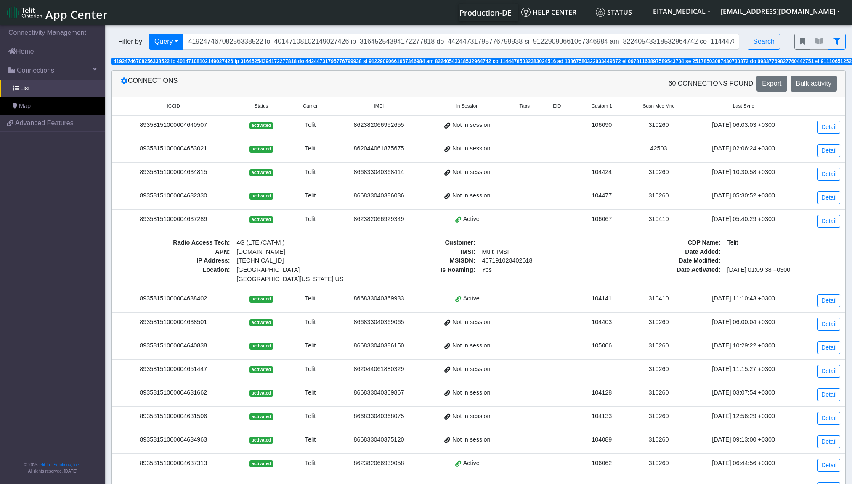
drag, startPoint x: 648, startPoint y: 278, endPoint x: 652, endPoint y: 304, distance: 25.5
click at [652, 304] on div "310410" at bounding box center [658, 298] width 50 height 9
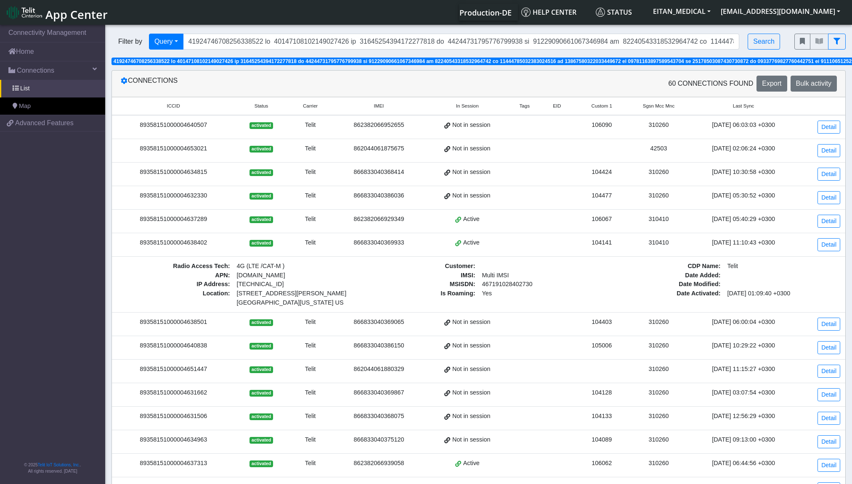
click at [645, 243] on div "310410" at bounding box center [658, 242] width 50 height 9
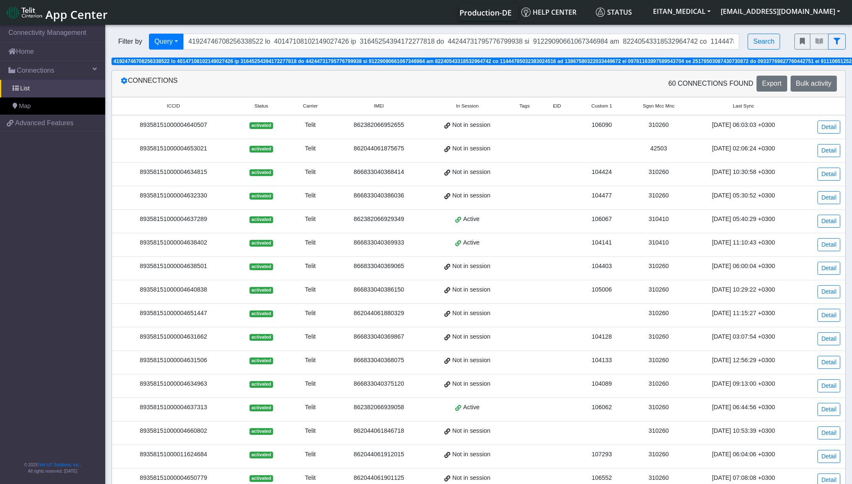
click at [646, 247] on div "310410" at bounding box center [658, 242] width 50 height 9
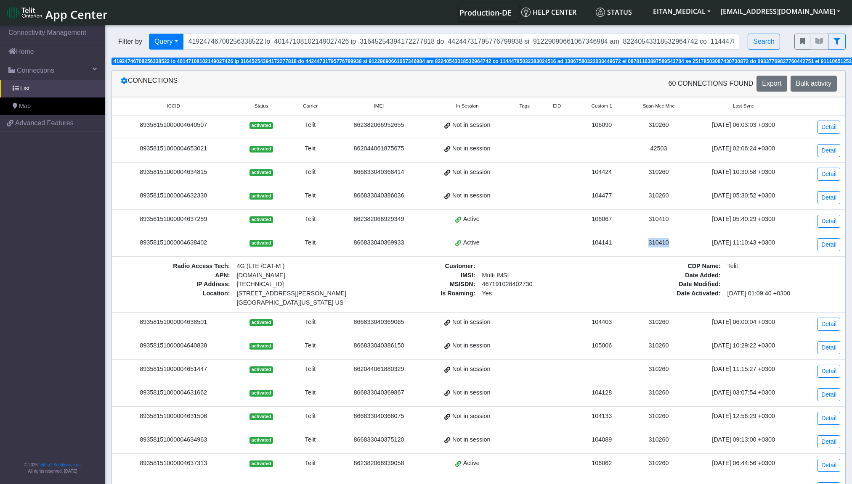
click at [646, 247] on div "310410" at bounding box center [658, 242] width 50 height 9
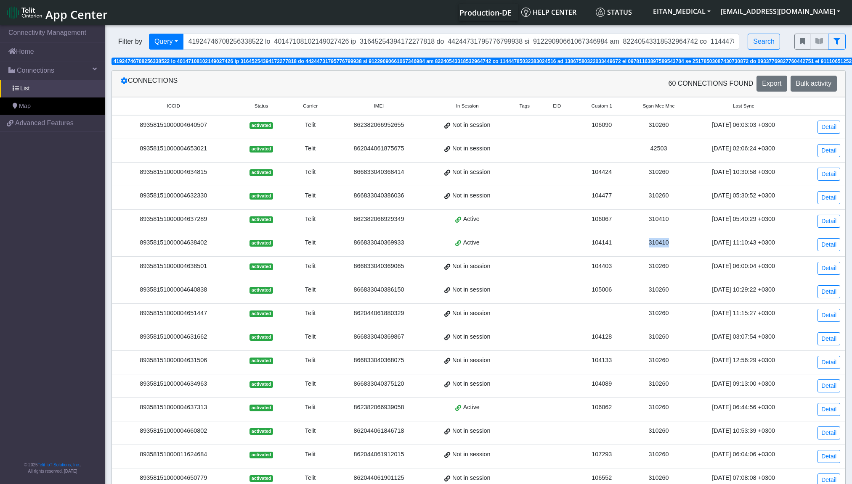
copy div "310410"
click at [757, 87] on span "Export" at bounding box center [771, 83] width 19 height 7
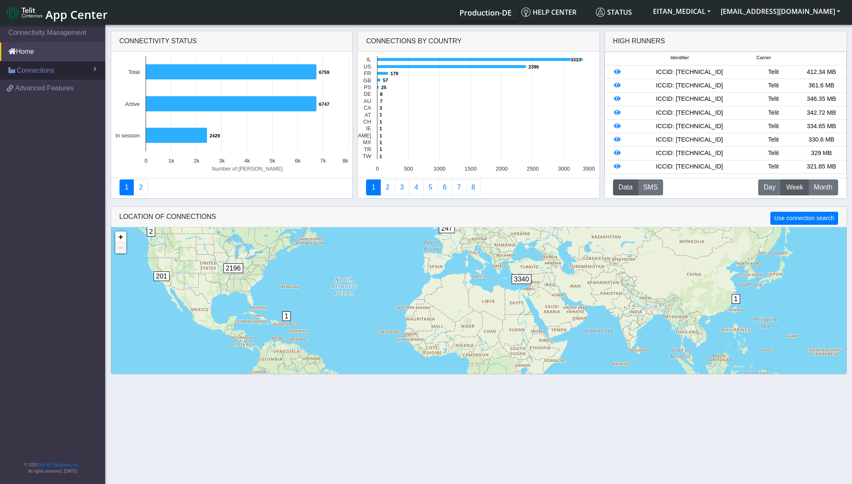
drag, startPoint x: 30, startPoint y: 62, endPoint x: 29, endPoint y: 69, distance: 6.3
click at [30, 62] on link "Connections" at bounding box center [52, 70] width 105 height 19
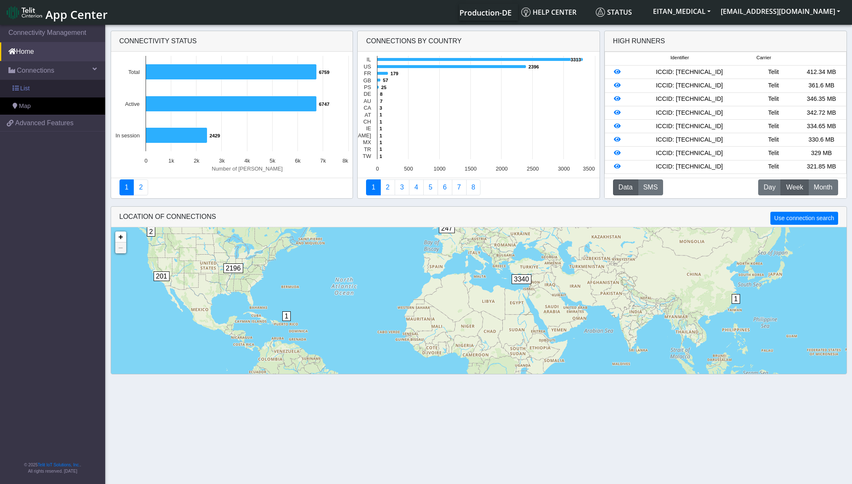
click at [28, 83] on link "List" at bounding box center [52, 89] width 105 height 18
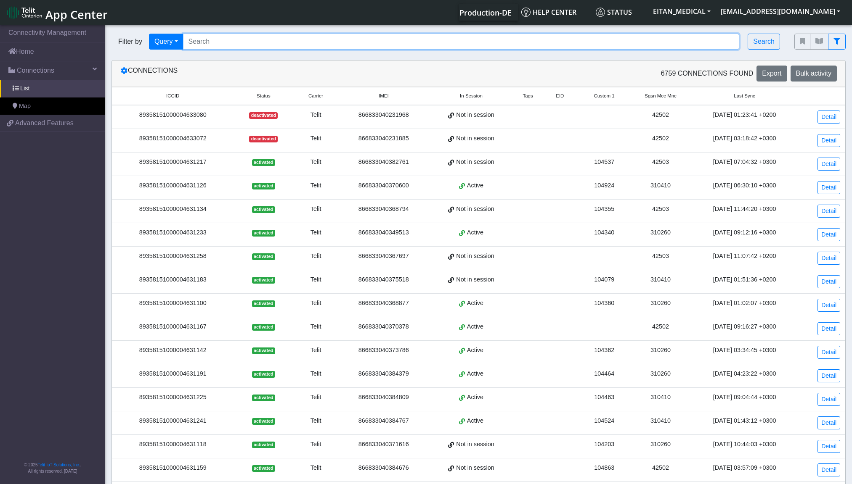
click at [522, 45] on input "Search..." at bounding box center [461, 42] width 556 height 16
paste input "89358151000011625012 or 89358151000011624684 or 89358151000004660802 or 8935815…"
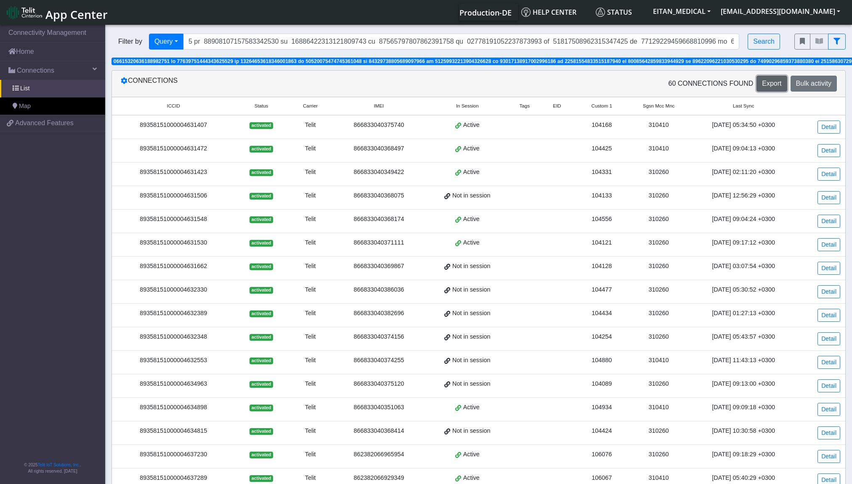
click at [767, 87] on span "Export" at bounding box center [771, 83] width 19 height 7
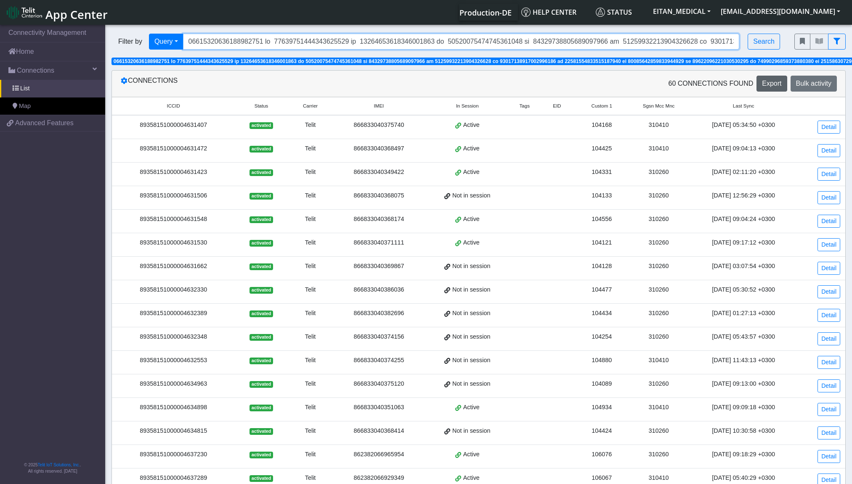
click at [486, 45] on input "Search..." at bounding box center [461, 42] width 556 height 16
paste input "04637230"
type input "89358151000004637230"
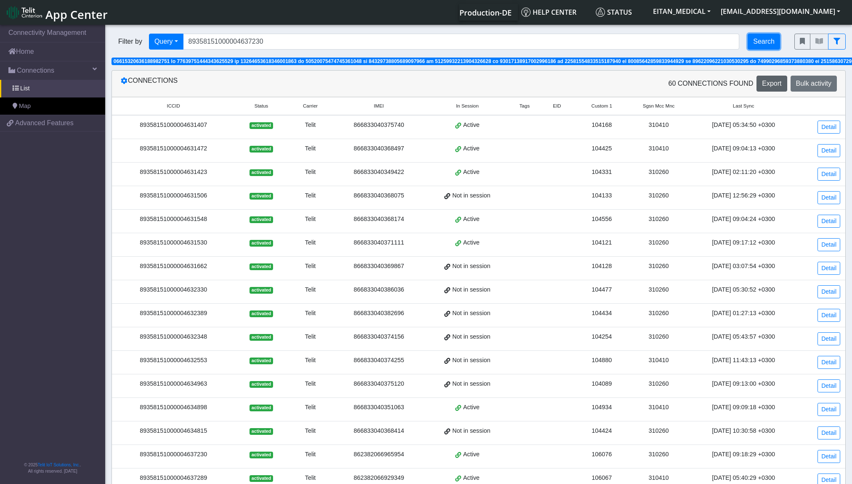
click at [759, 45] on button "Search" at bounding box center [763, 42] width 32 height 16
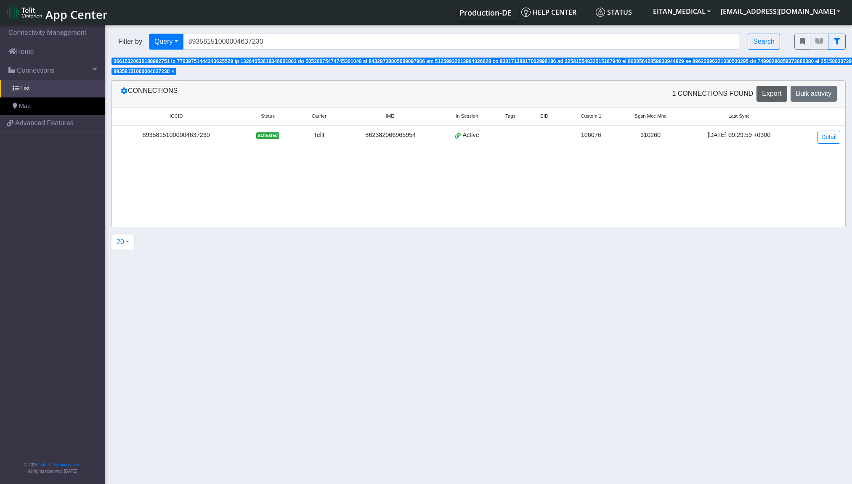
click at [385, 137] on div "862382066965954" at bounding box center [391, 135] width 86 height 9
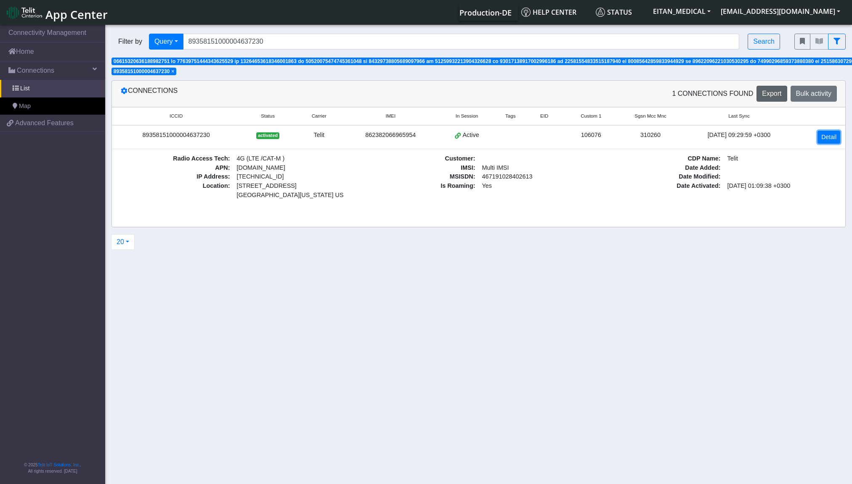
click at [835, 138] on link "Detail" at bounding box center [828, 137] width 23 height 13
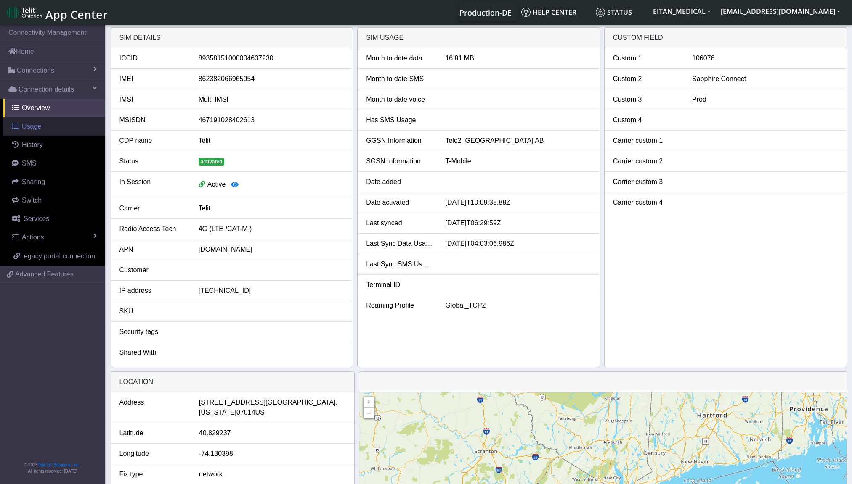
click at [42, 129] on link "Usage" at bounding box center [54, 126] width 102 height 19
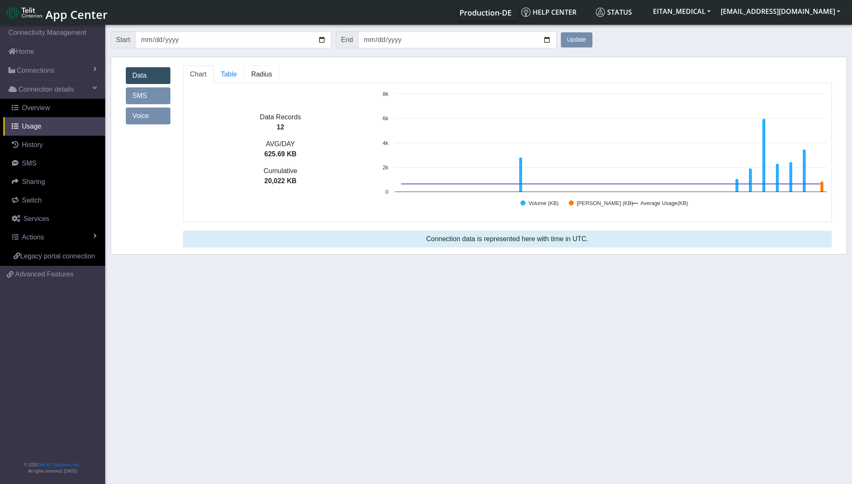
click at [237, 75] on span "Radius" at bounding box center [229, 74] width 16 height 7
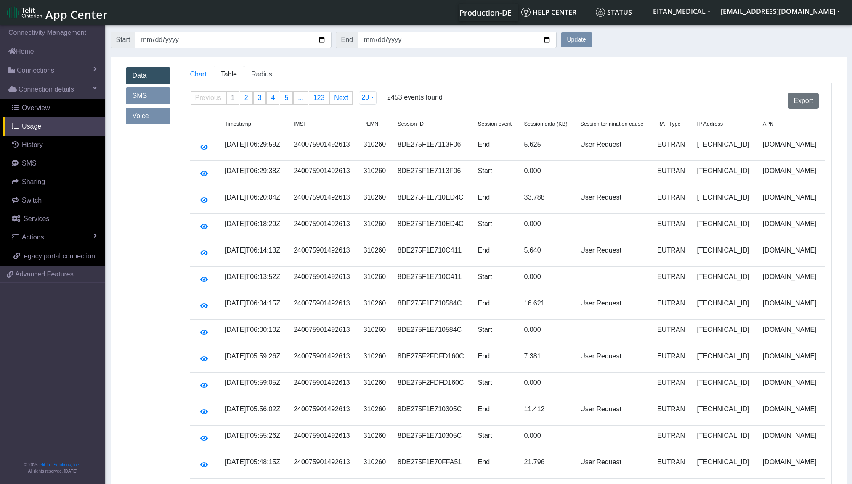
click at [226, 74] on span "Table" at bounding box center [229, 74] width 16 height 7
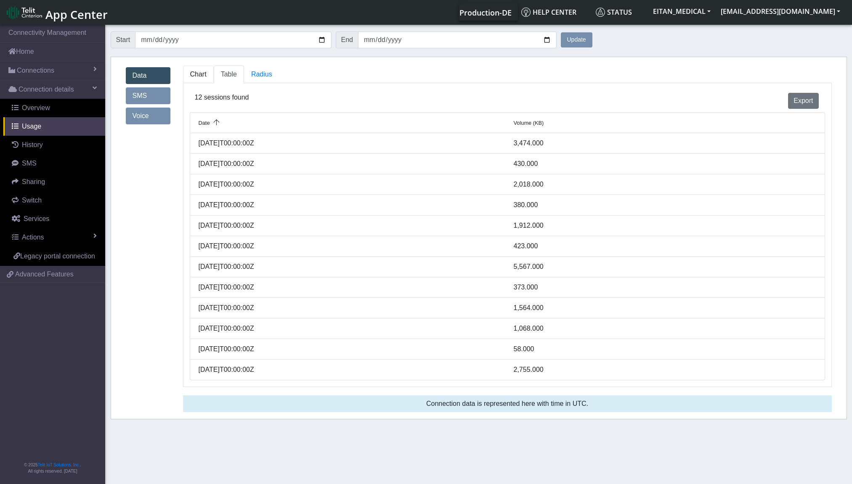
click at [204, 76] on span "Chart" at bounding box center [198, 74] width 16 height 7
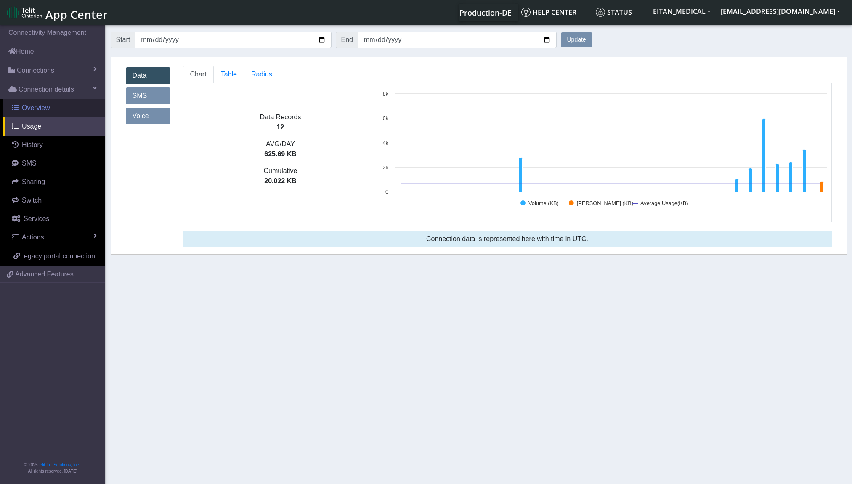
click at [45, 111] on span "Overview" at bounding box center [36, 107] width 28 height 7
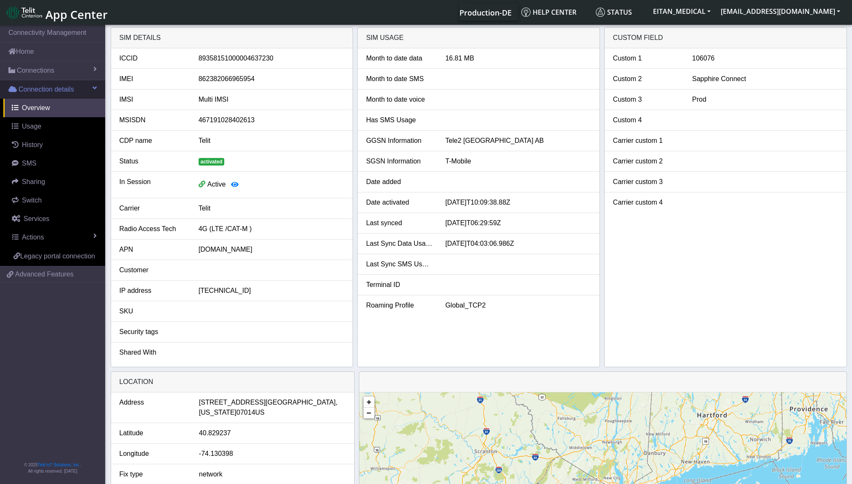
click at [42, 93] on span "Connection details" at bounding box center [47, 90] width 56 height 10
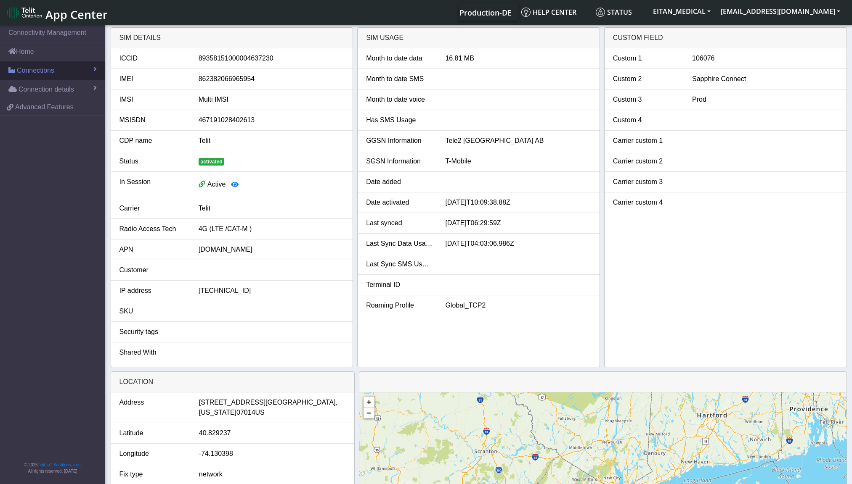
click at [39, 74] on span "Connections" at bounding box center [35, 71] width 37 height 10
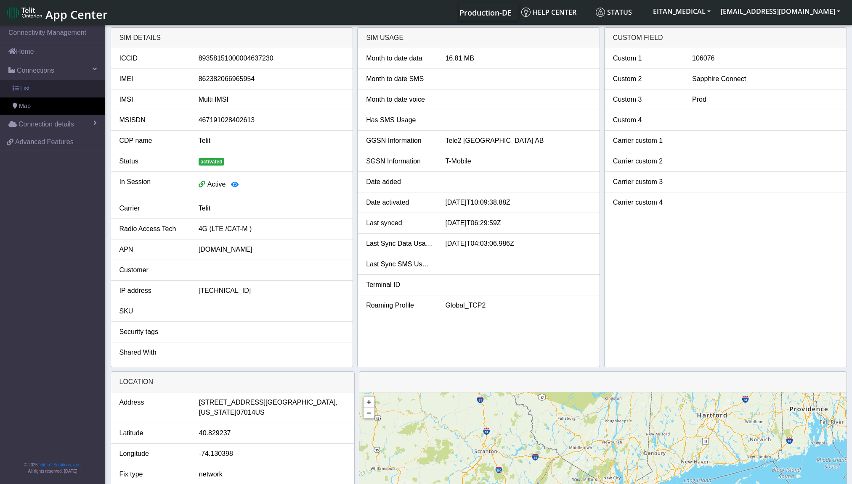
click at [40, 80] on link "List" at bounding box center [52, 89] width 105 height 18
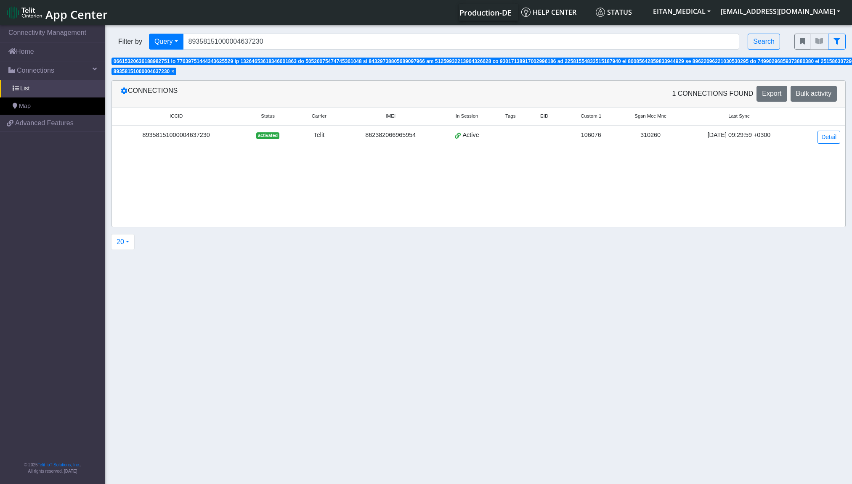
click at [174, 74] on span "×" at bounding box center [172, 72] width 3 height 6
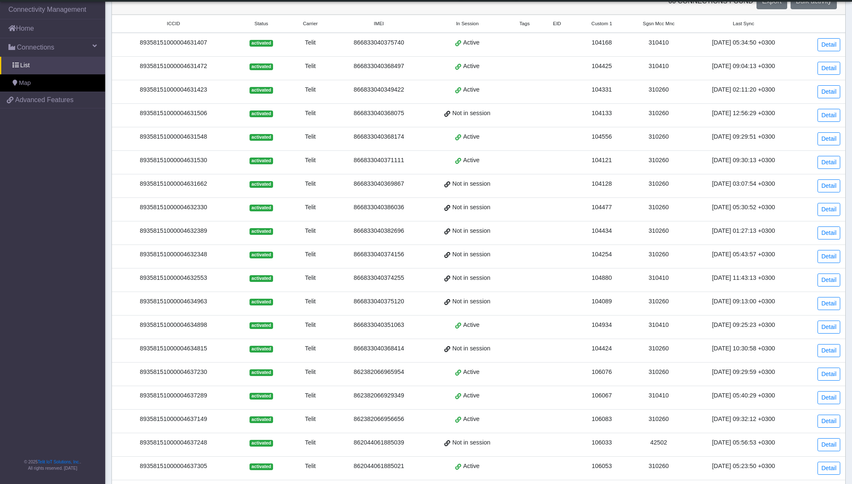
scroll to position [128, 0]
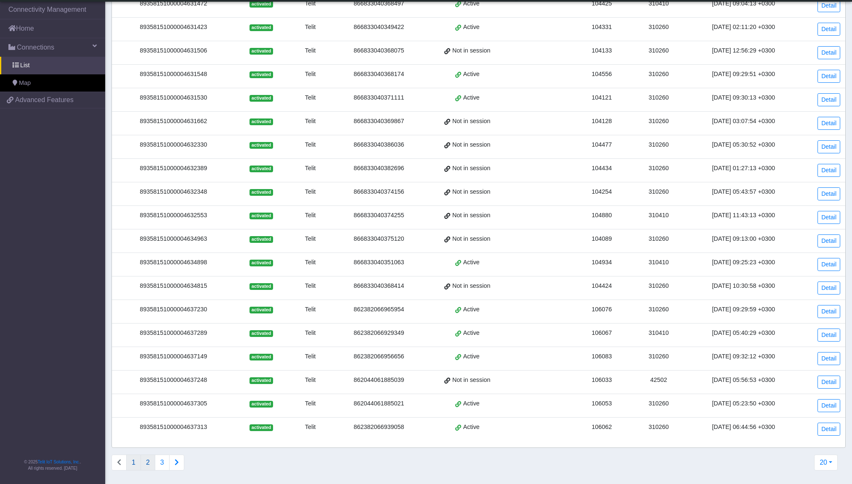
click at [152, 463] on button "2" at bounding box center [147, 463] width 15 height 16
click at [160, 470] on button "3" at bounding box center [162, 463] width 15 height 16
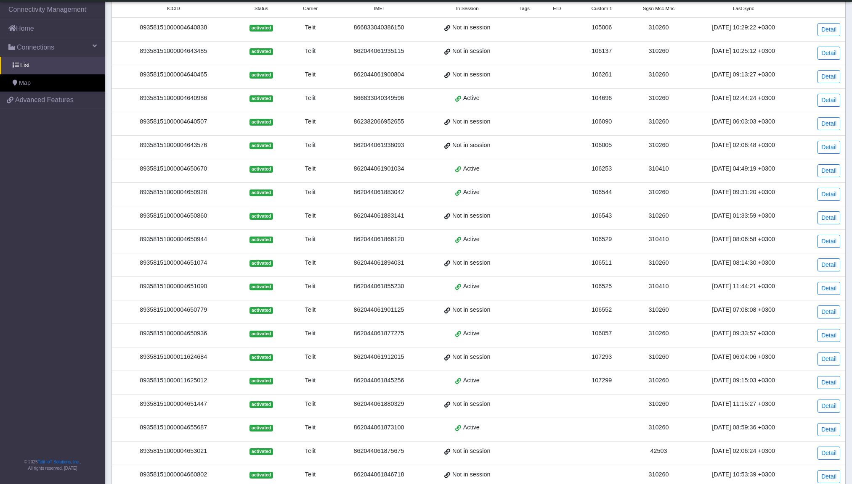
scroll to position [0, 0]
